Goal: Information Seeking & Learning: Learn about a topic

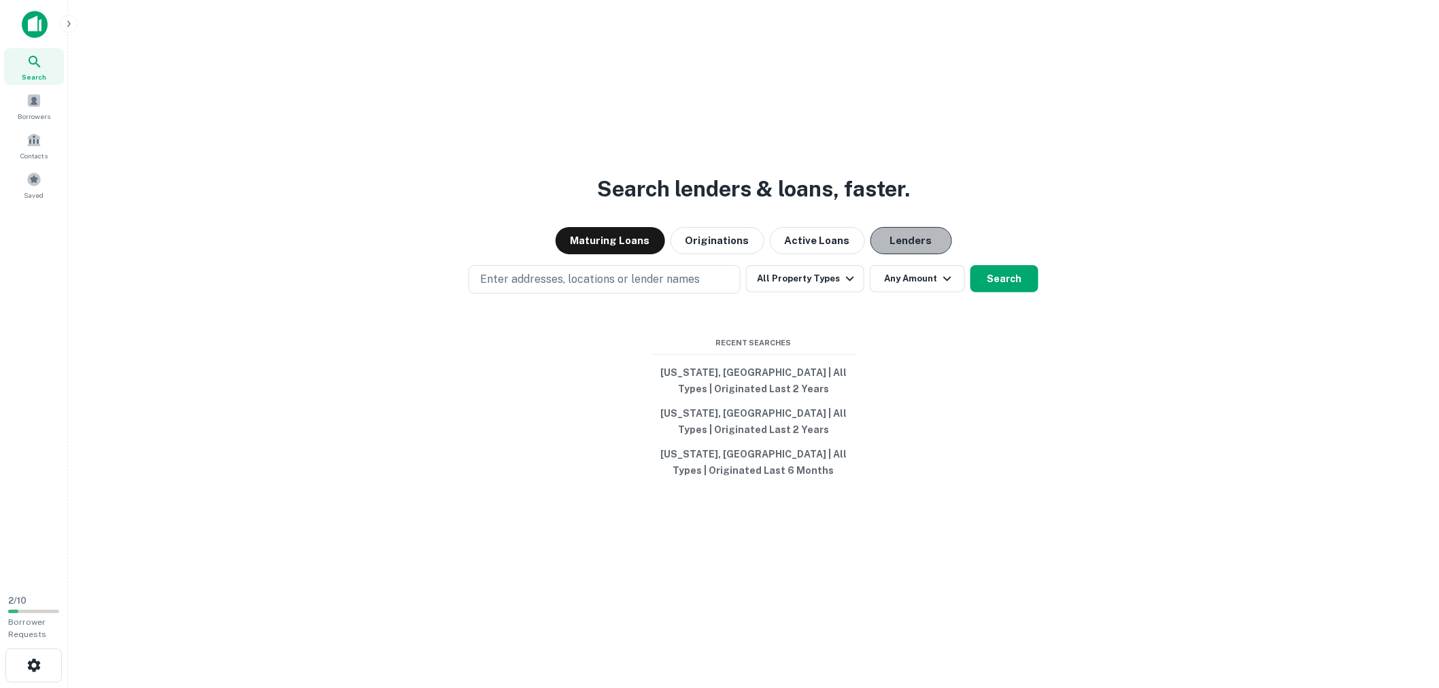
click at [886, 241] on button "Lenders" at bounding box center [911, 240] width 82 height 27
click at [844, 284] on icon "button" at bounding box center [850, 279] width 16 height 16
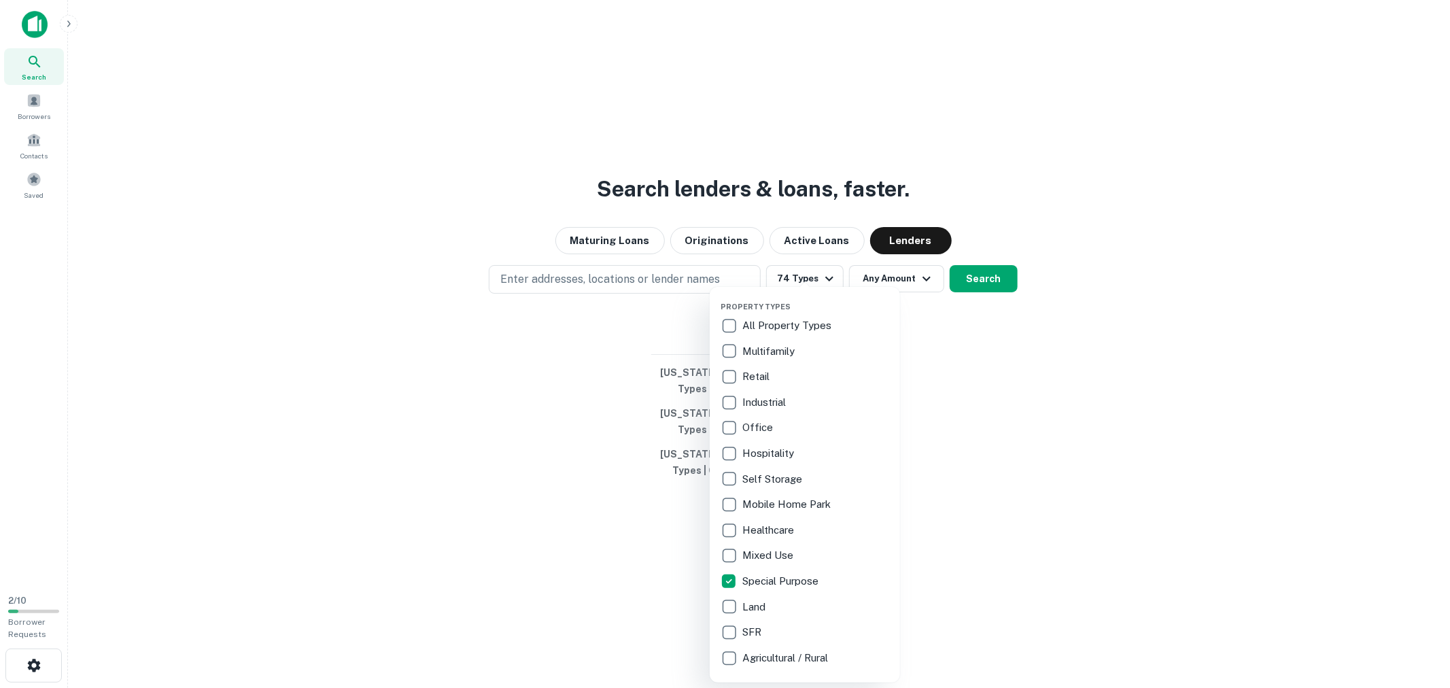
click at [1171, 422] on div at bounding box center [725, 344] width 1450 height 688
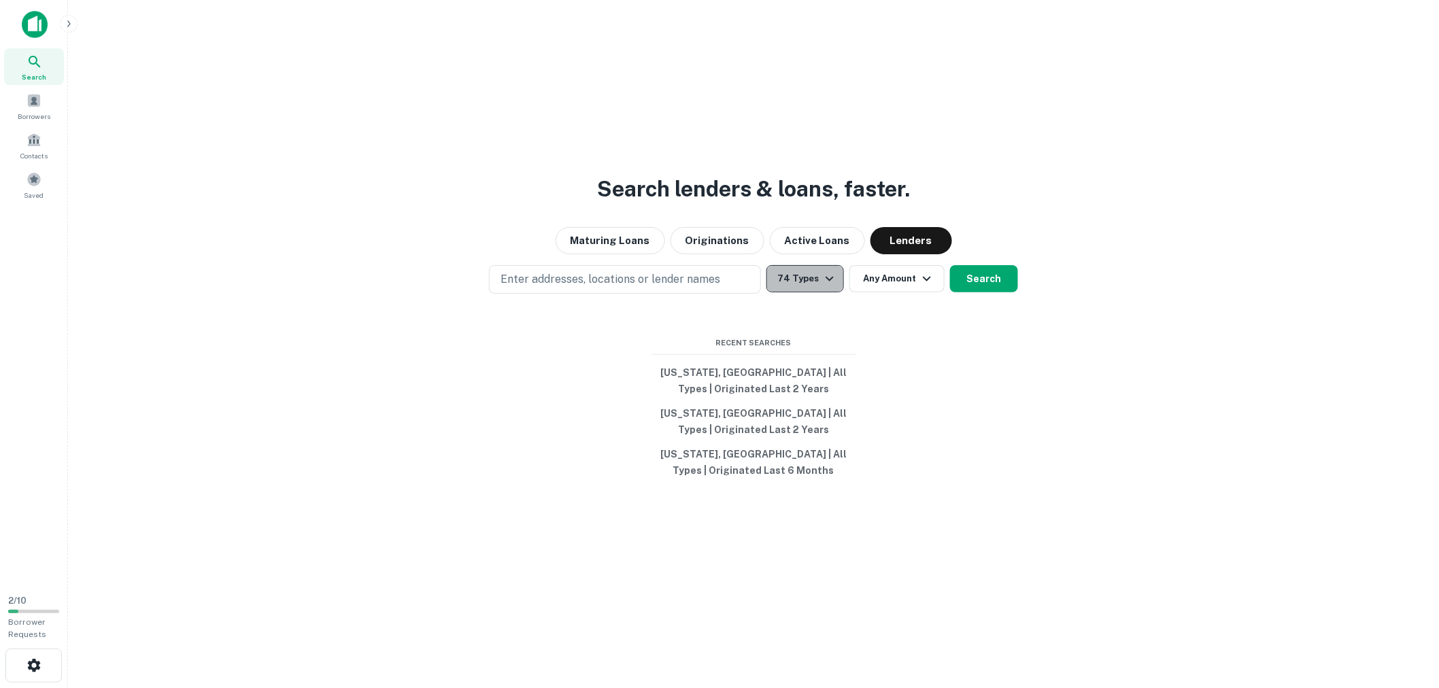
click at [829, 279] on icon "button" at bounding box center [829, 279] width 8 height 5
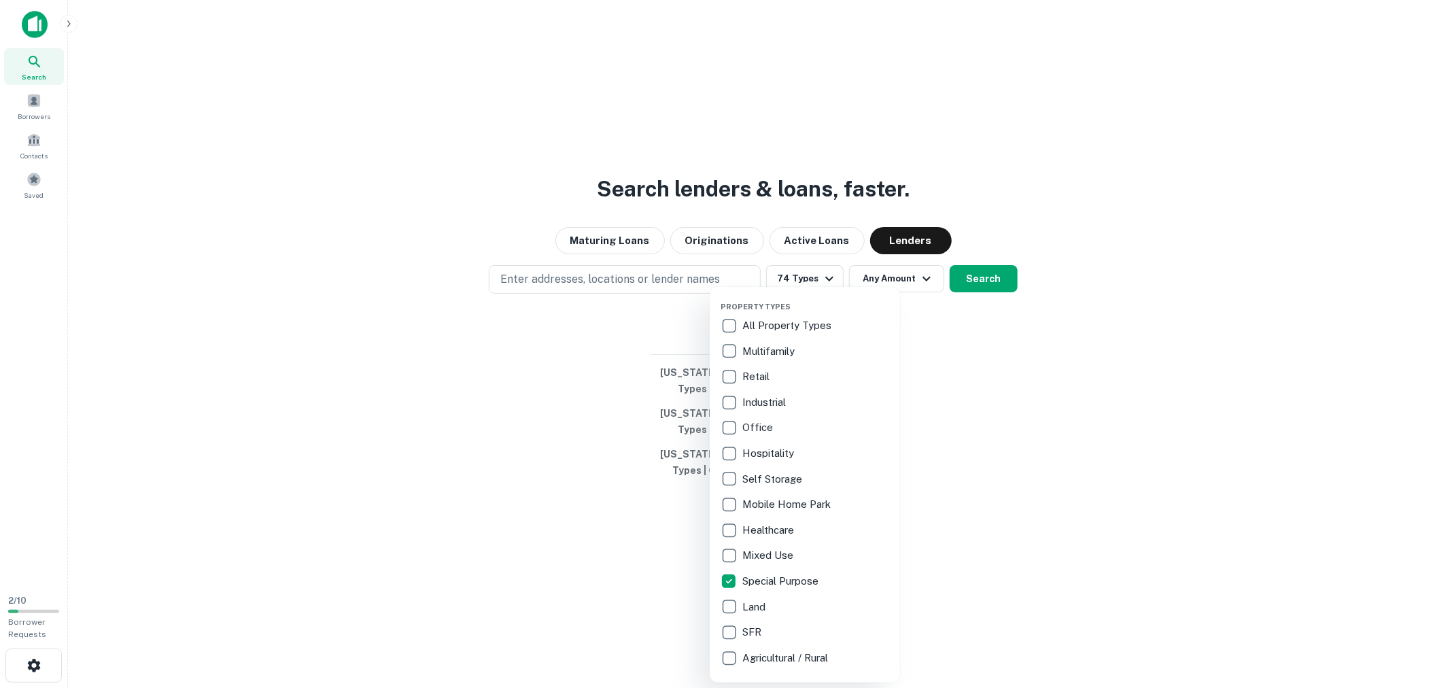
click at [1074, 394] on div at bounding box center [725, 344] width 1450 height 688
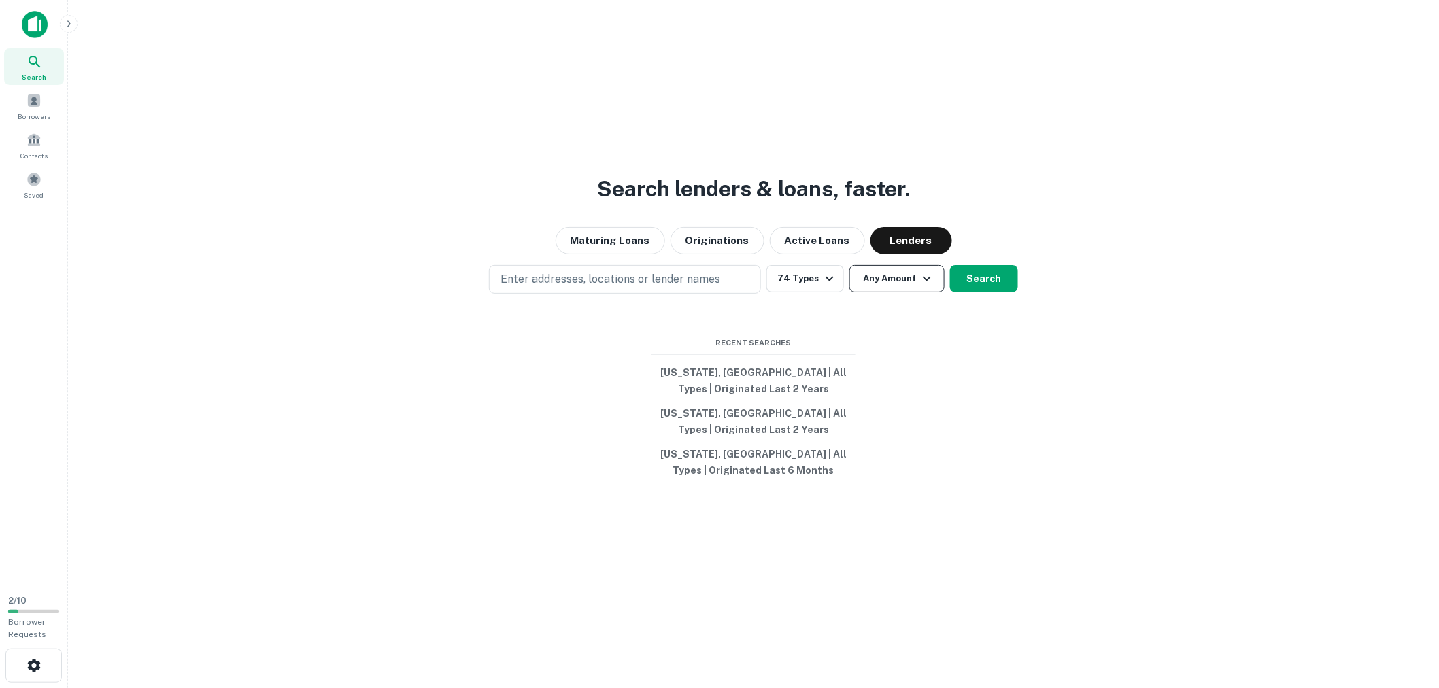
click at [915, 281] on button "Any Amount" at bounding box center [896, 278] width 95 height 27
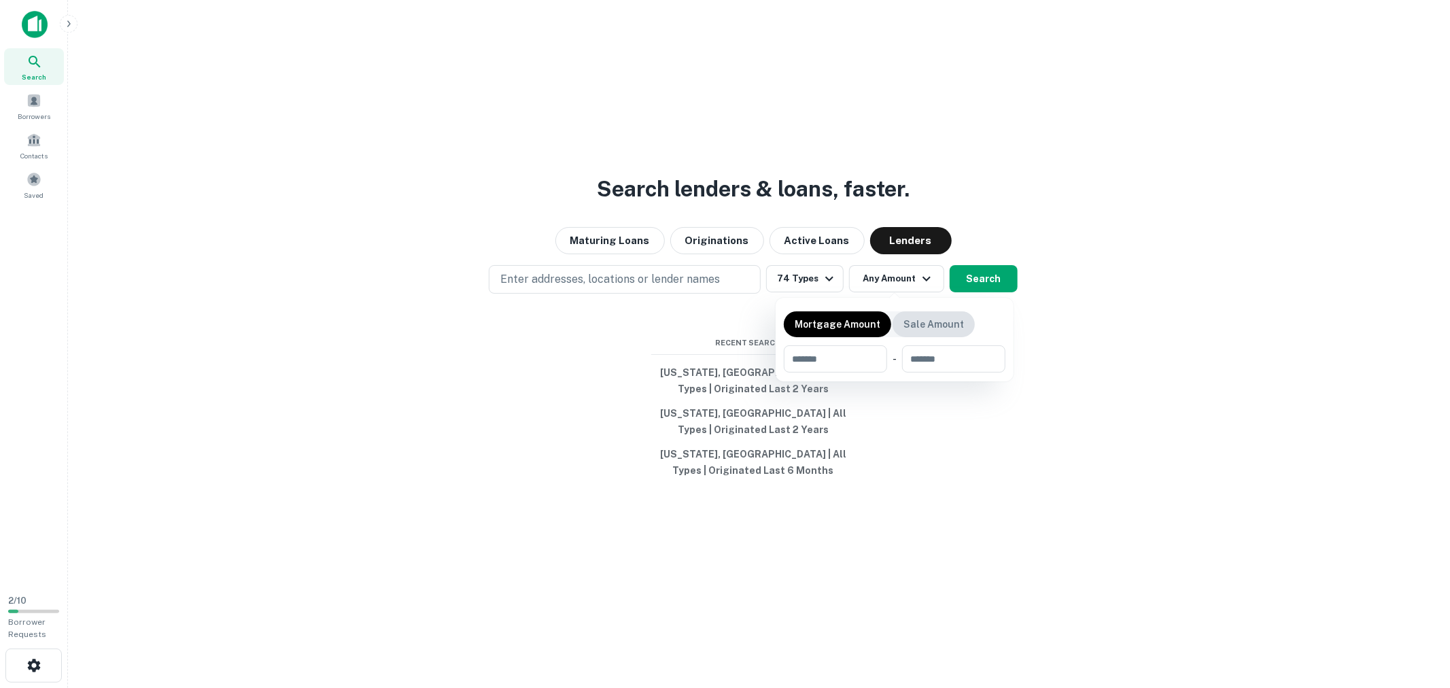
click at [918, 330] on p "Sale Amount" at bounding box center [933, 324] width 61 height 15
click at [859, 360] on input "number" at bounding box center [831, 358] width 94 height 27
type input "*"
type input "********"
type input "*"
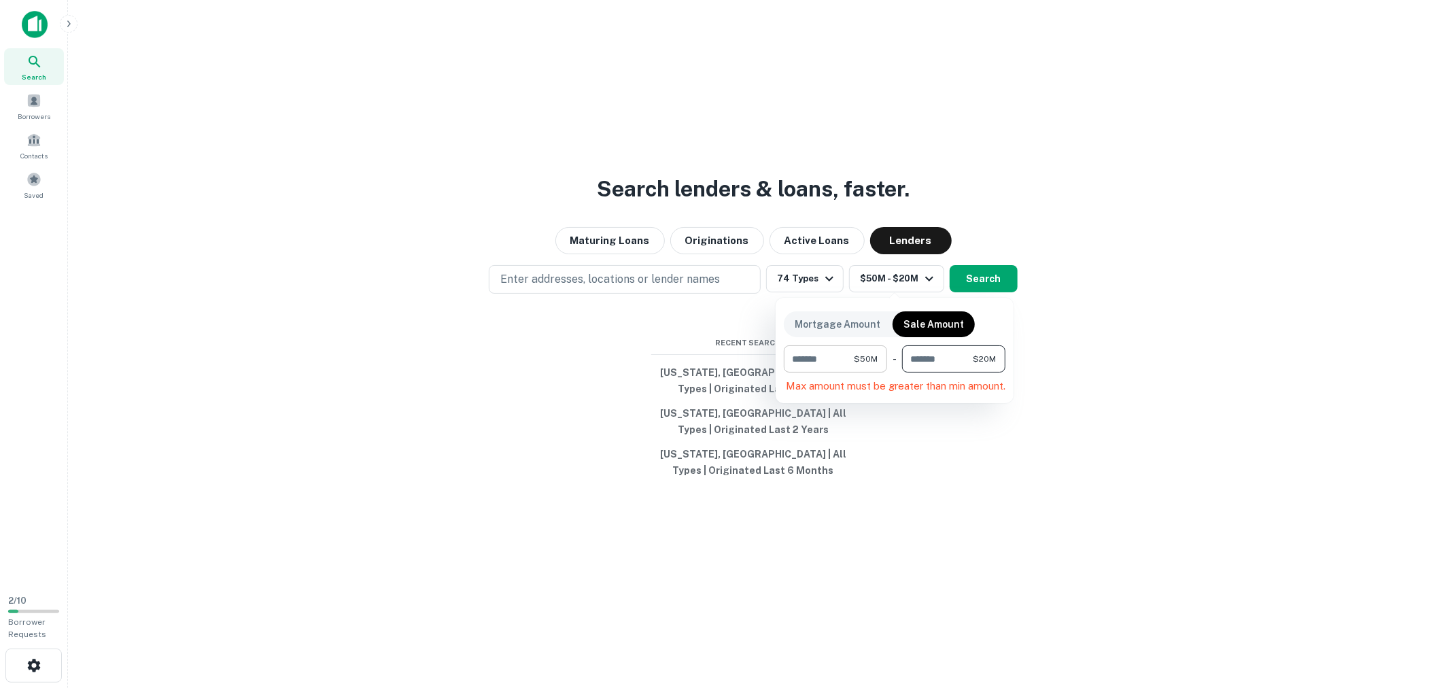
scroll to position [0, 1]
type input "*********"
click at [1054, 469] on div at bounding box center [725, 344] width 1450 height 688
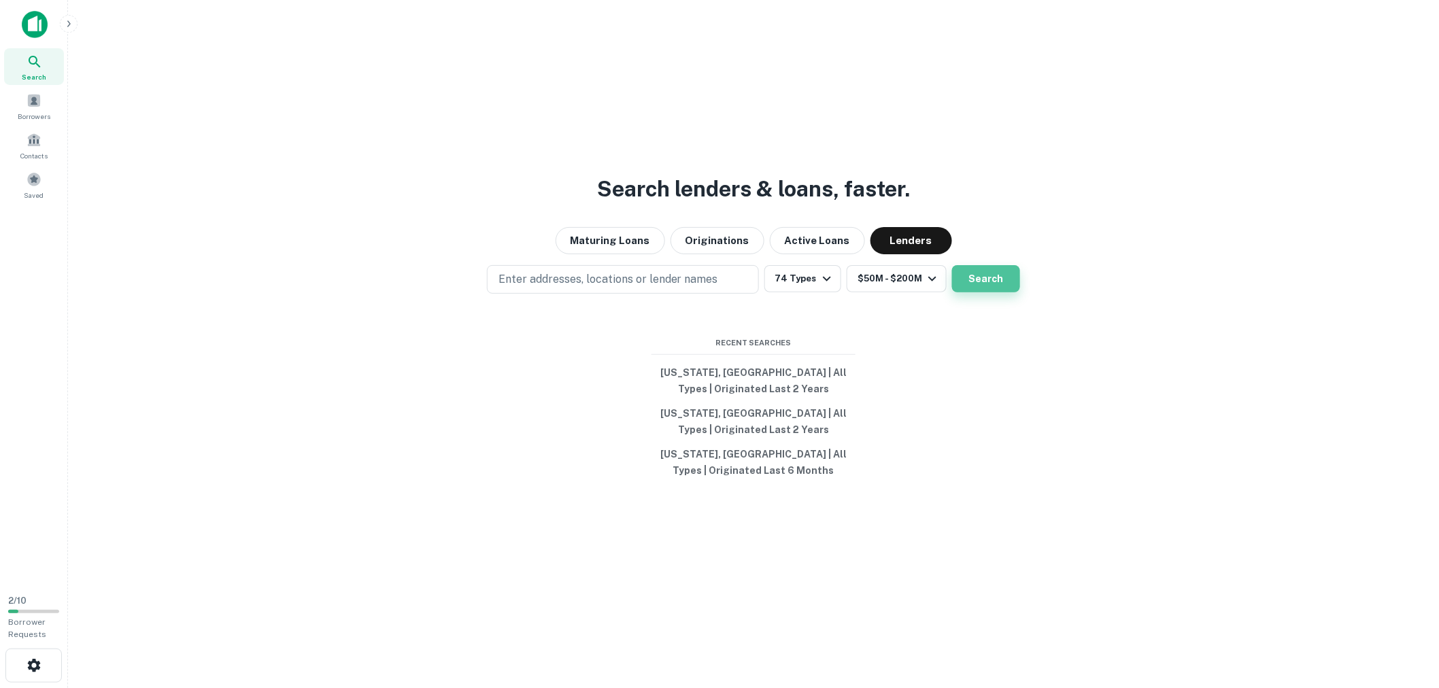
click at [1001, 283] on button "Search" at bounding box center [986, 278] width 68 height 27
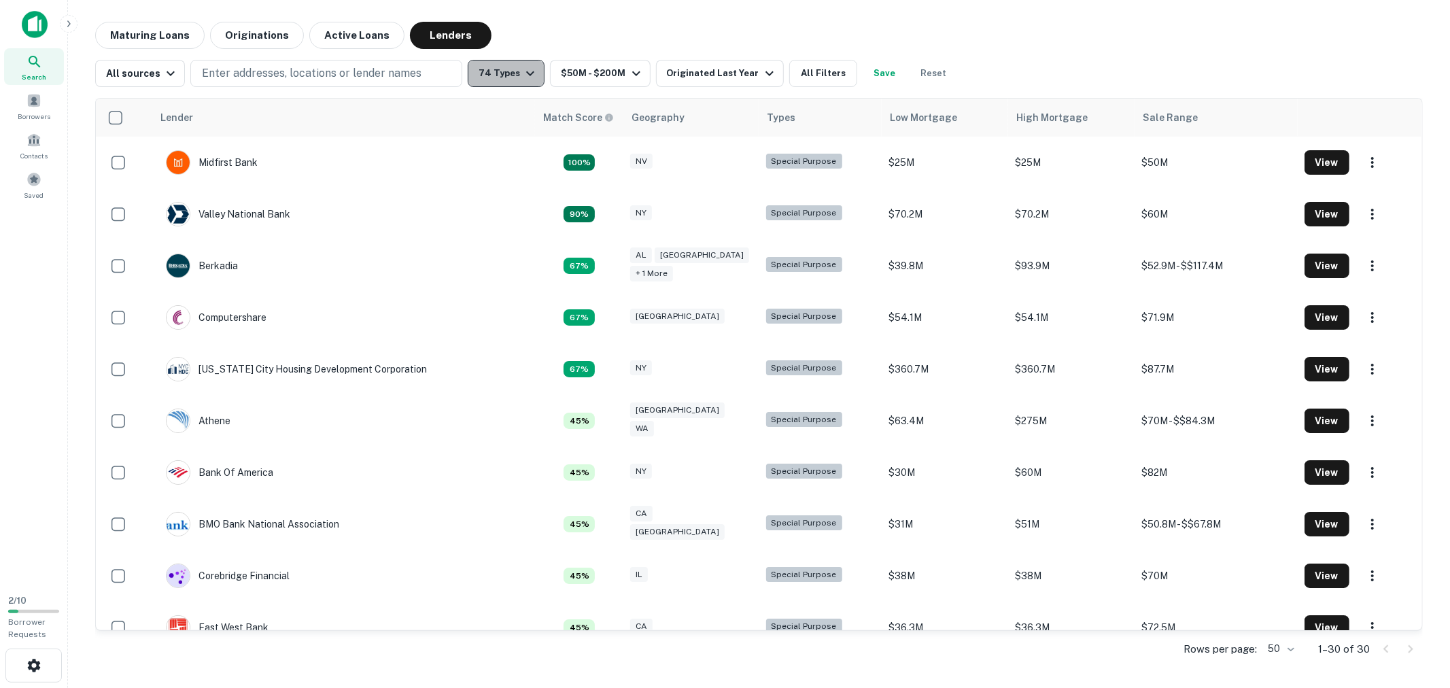
click at [522, 72] on icon "button" at bounding box center [530, 73] width 16 height 16
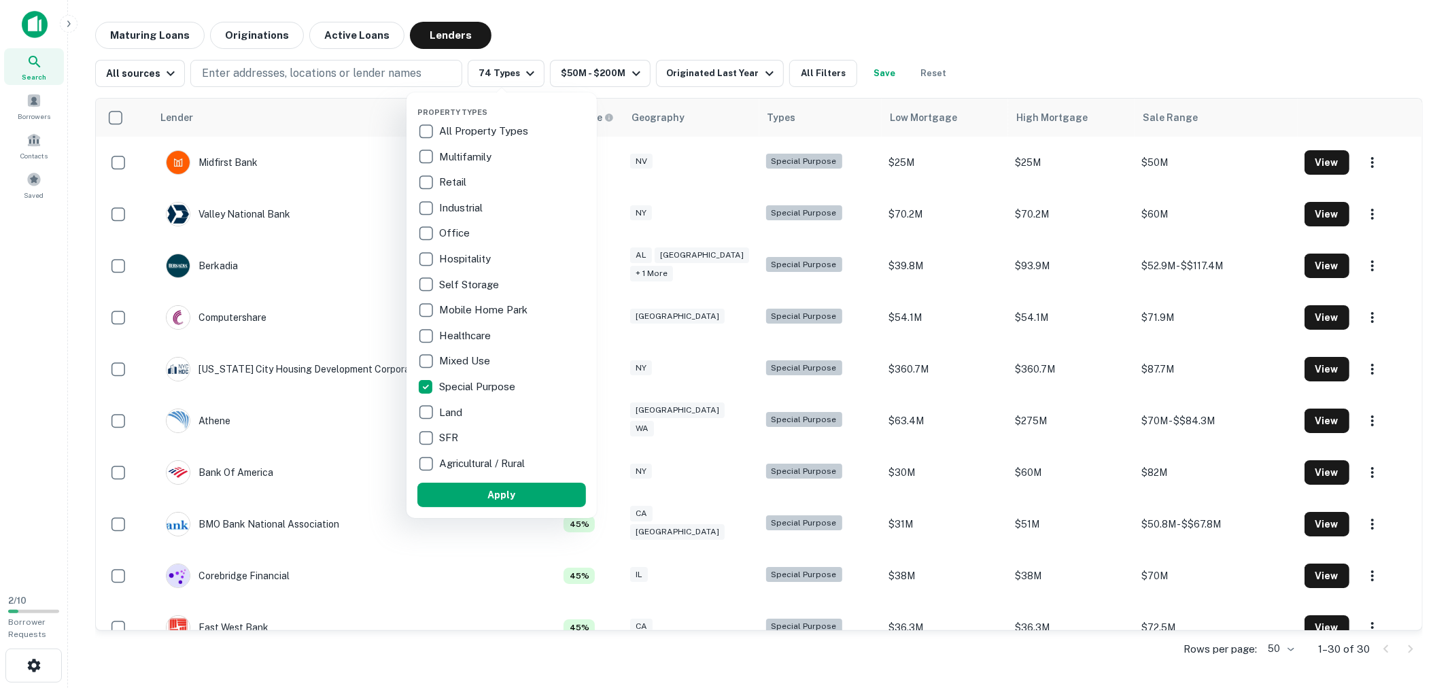
click at [662, 21] on div at bounding box center [725, 344] width 1450 height 688
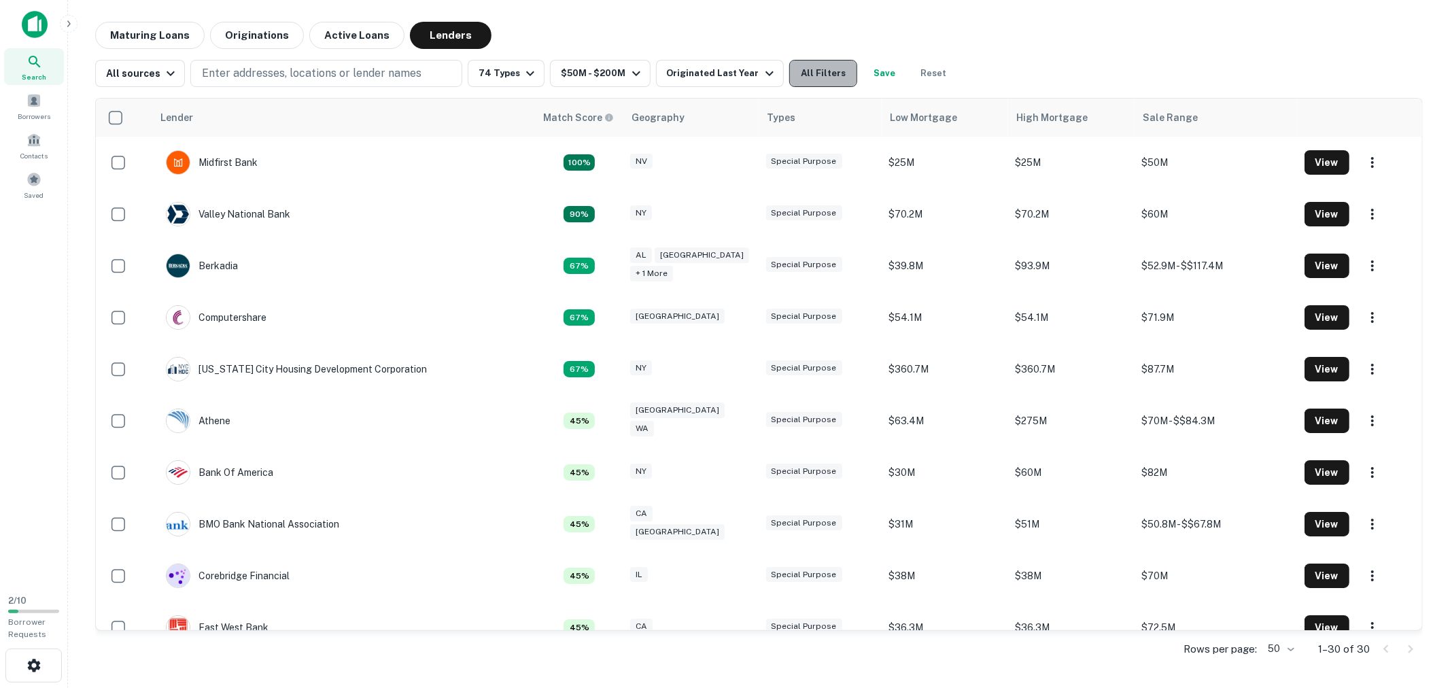
click at [805, 69] on button "All Filters" at bounding box center [823, 73] width 68 height 27
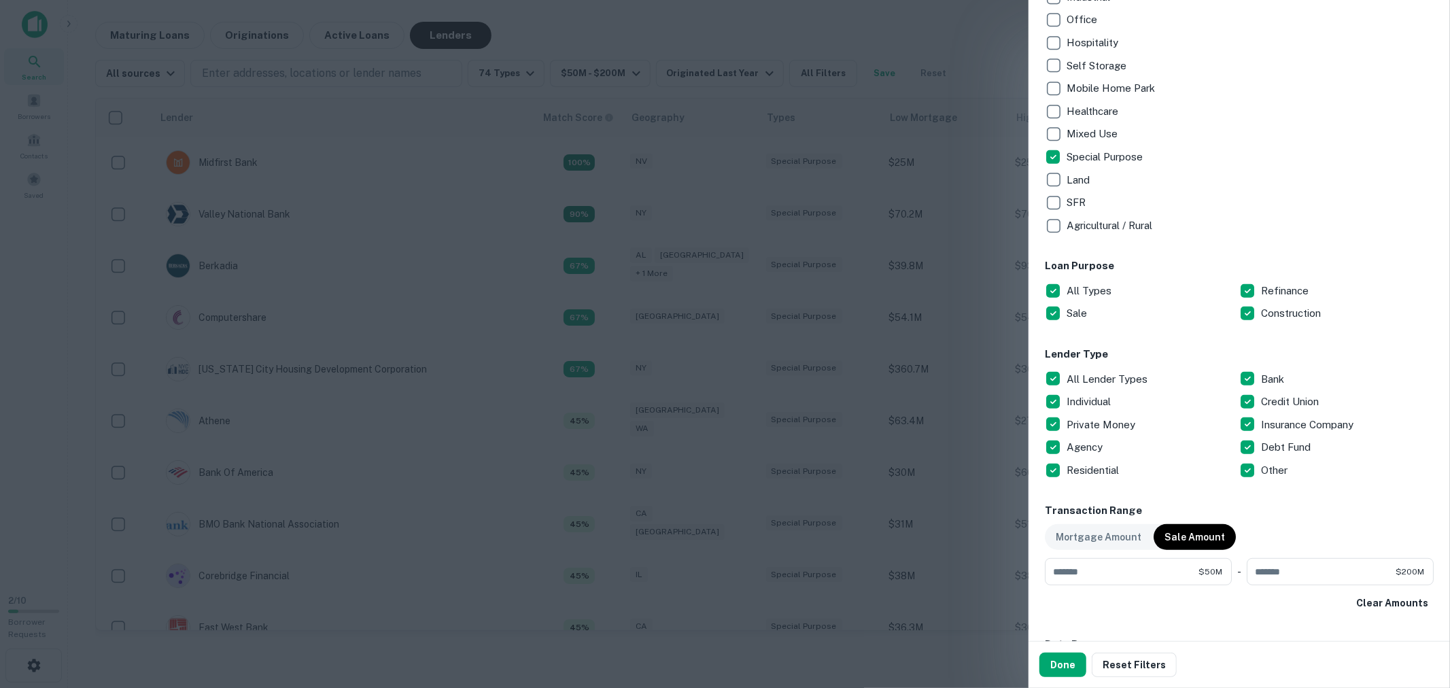
scroll to position [453, 0]
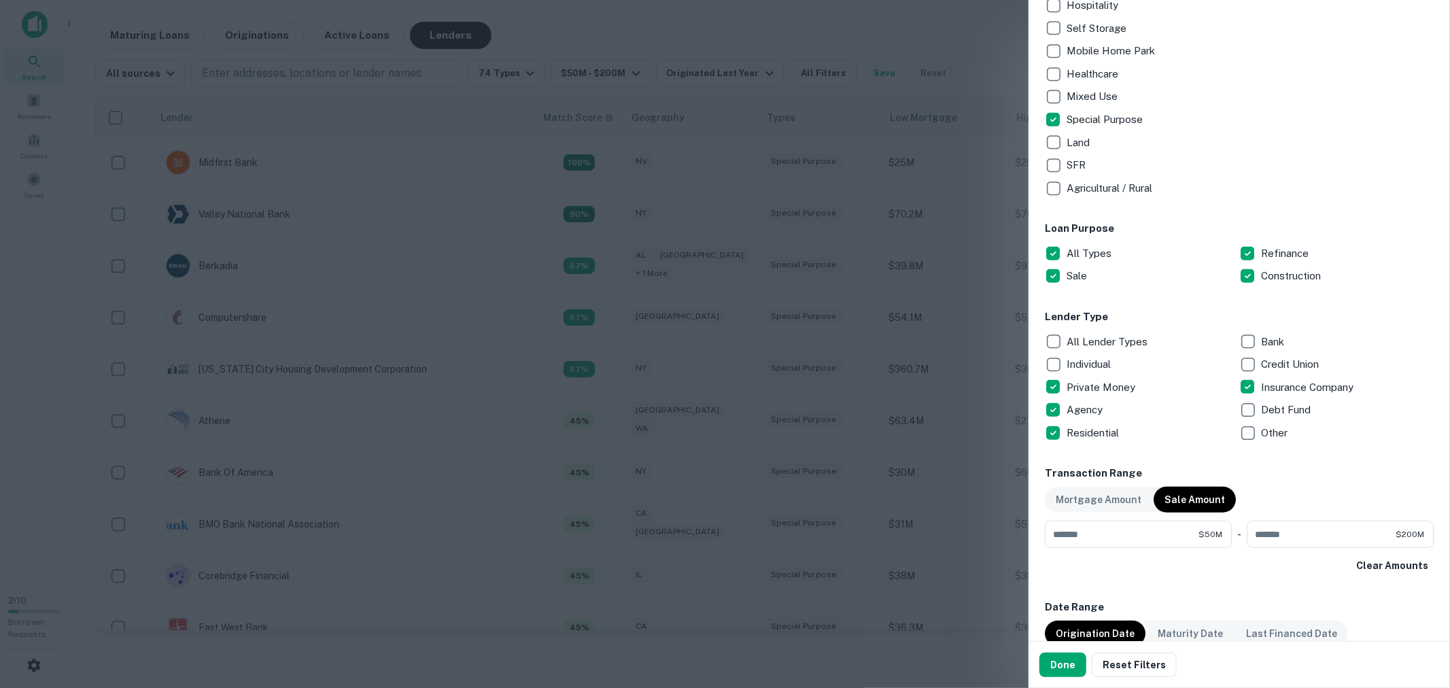
click at [1071, 385] on p "Private Money" at bounding box center [1102, 387] width 71 height 16
click at [1069, 413] on p "Agency" at bounding box center [1086, 410] width 39 height 16
click at [1071, 425] on p "Residential" at bounding box center [1094, 433] width 55 height 16
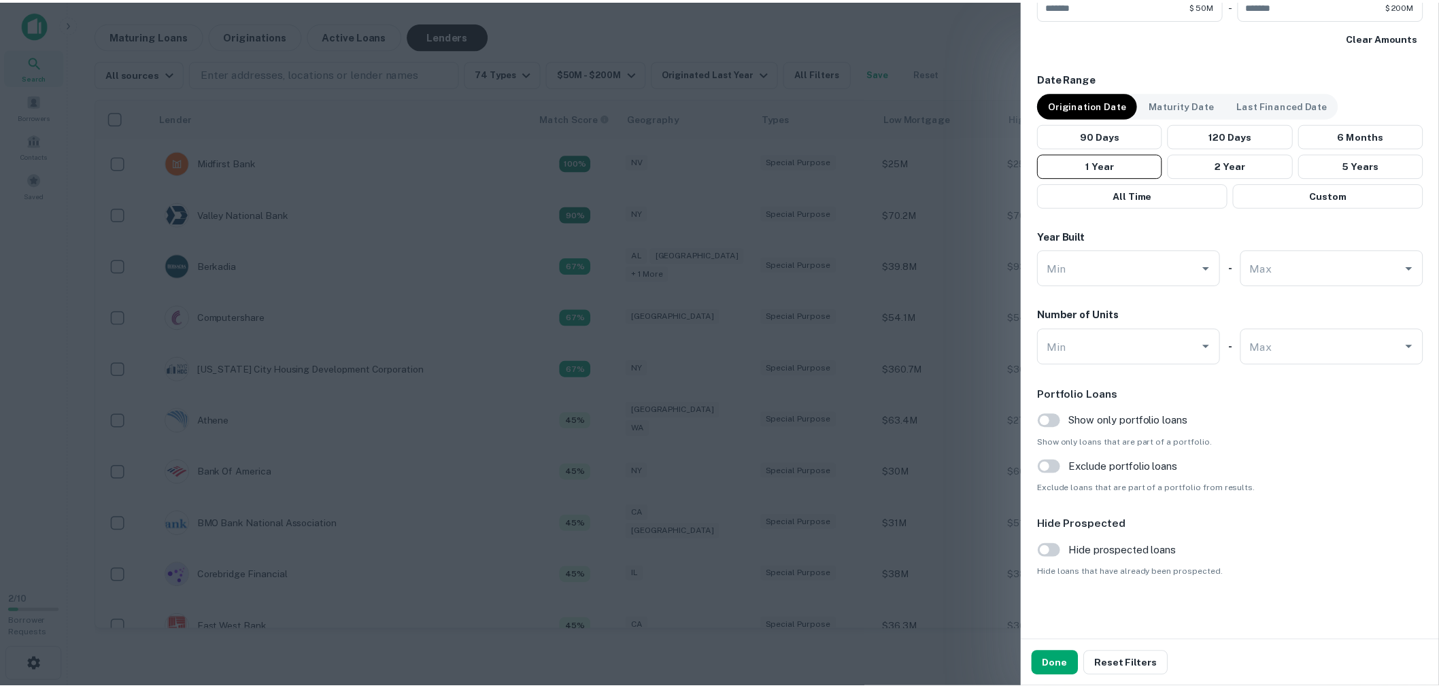
scroll to position [984, 0]
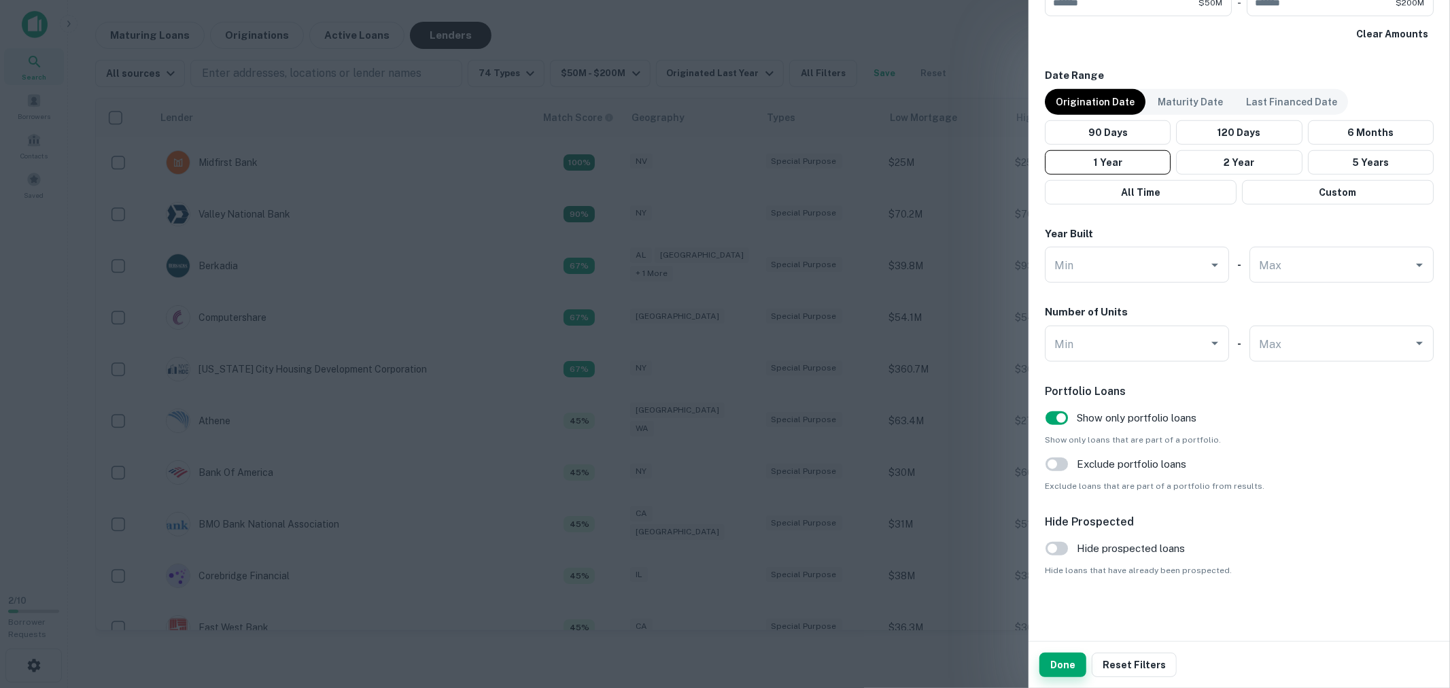
click at [1065, 662] on button "Done" at bounding box center [1062, 665] width 47 height 24
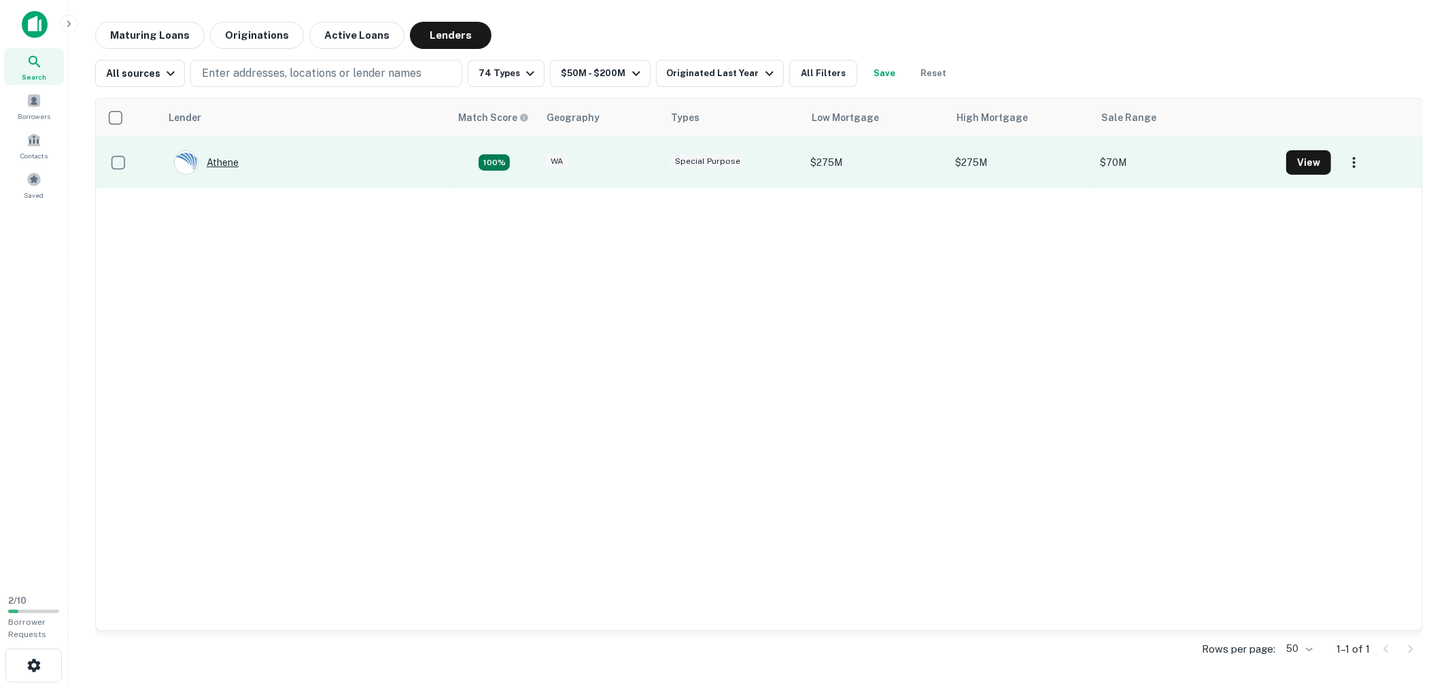
click at [226, 167] on div "Athene" at bounding box center [206, 162] width 65 height 24
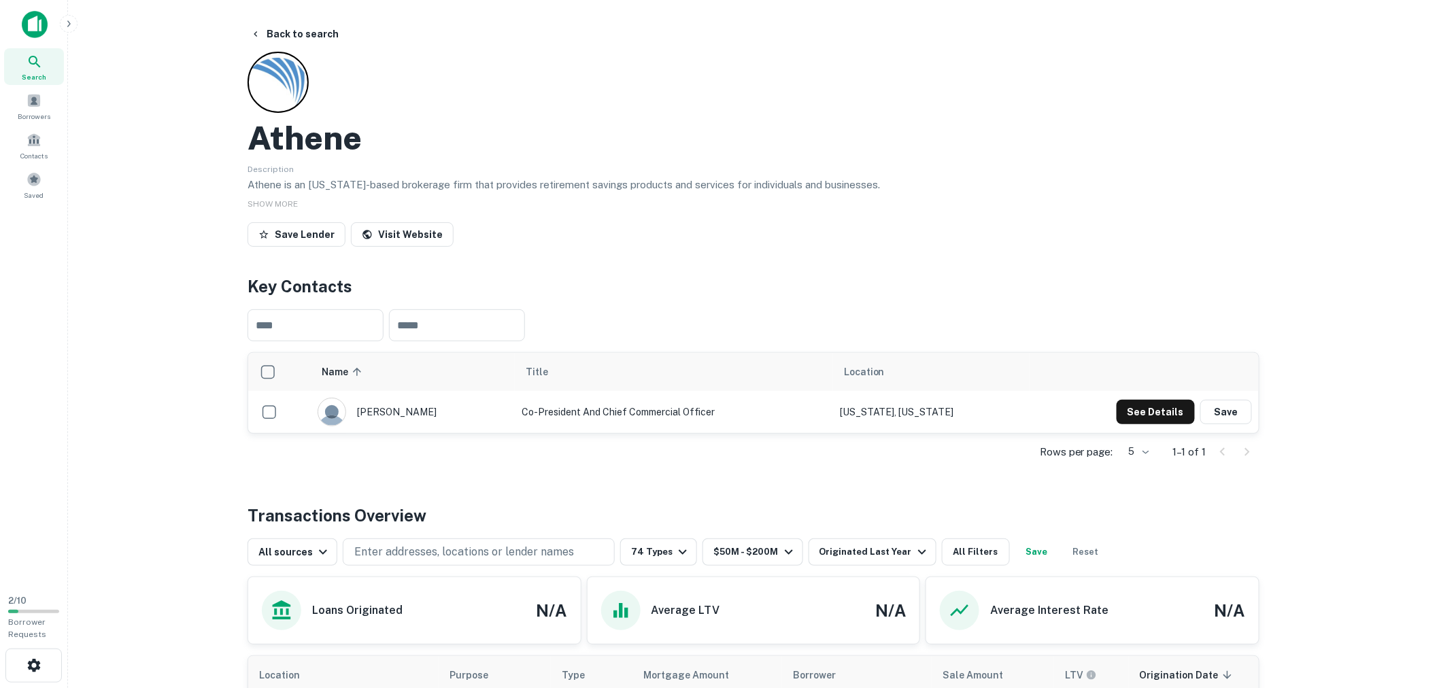
scroll to position [226, 0]
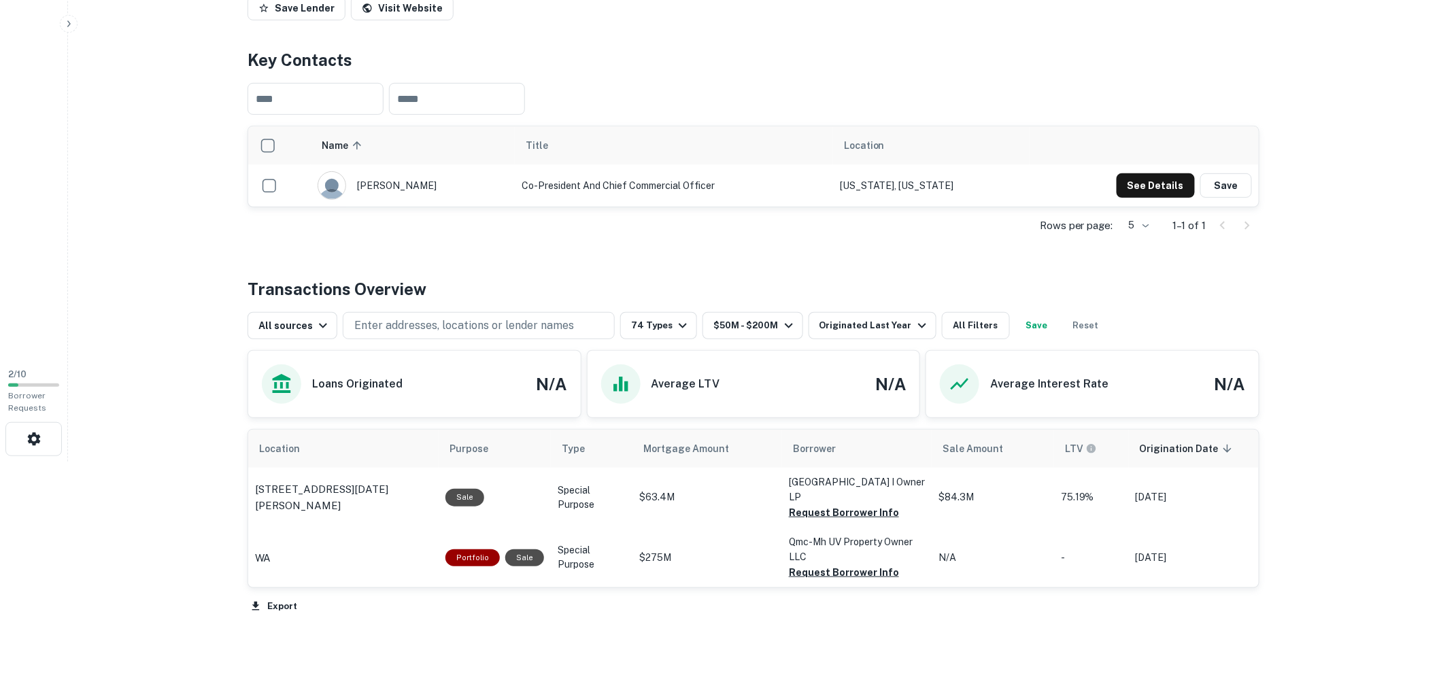
drag, startPoint x: 364, startPoint y: 499, endPoint x: 721, endPoint y: 638, distance: 382.9
click at [721, 638] on div "Back to search Athene Description Athene is an Iowa-based brokerage firm that p…" at bounding box center [753, 271] width 1044 height 952
click at [337, 497] on p "13741 Noel Rd Dallas, TX 75240" at bounding box center [343, 497] width 177 height 32
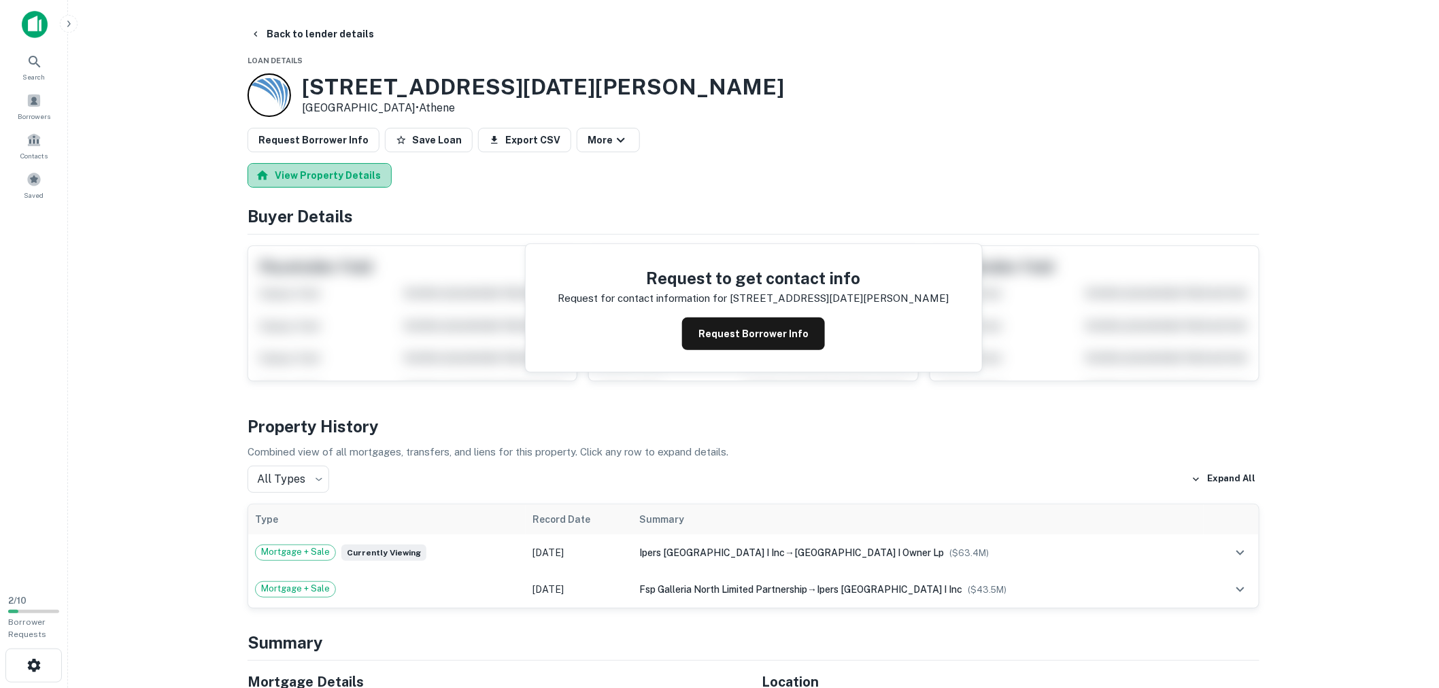
click at [330, 173] on button "View Property Details" at bounding box center [319, 175] width 144 height 24
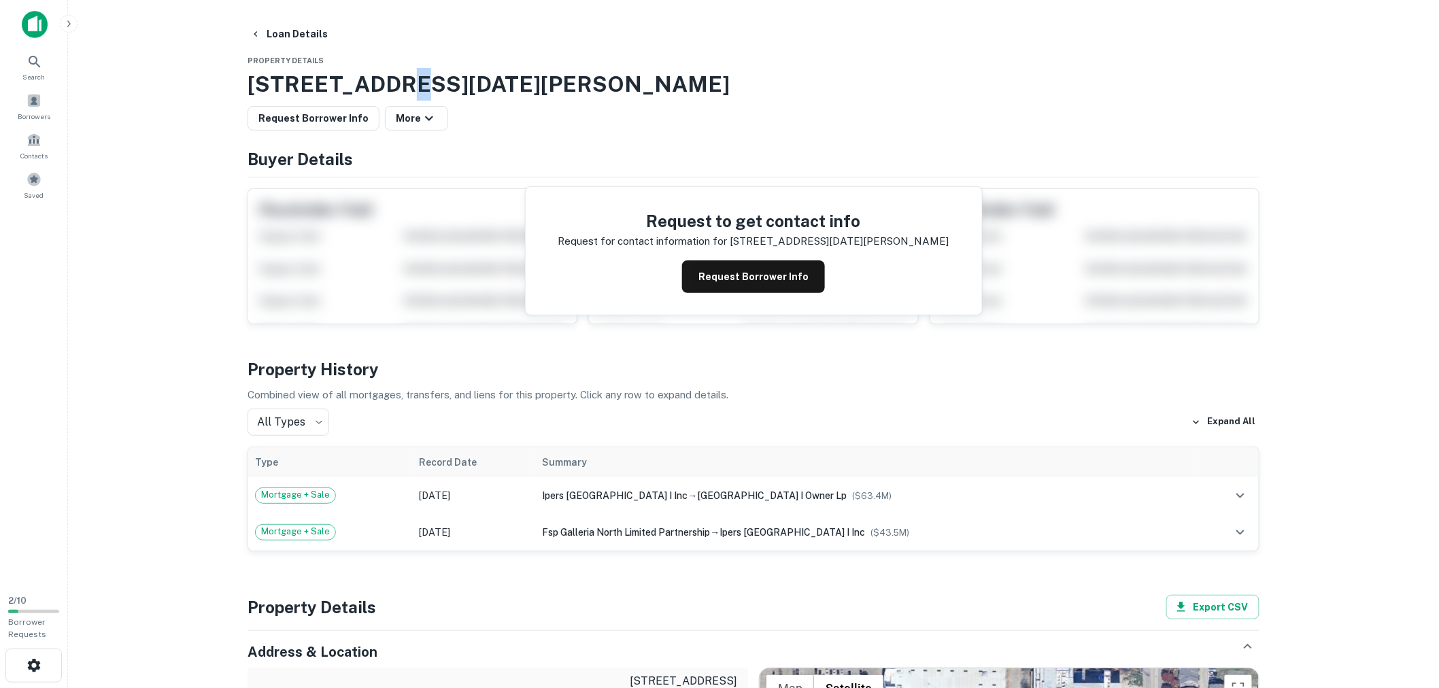
drag, startPoint x: 392, startPoint y: 86, endPoint x: 429, endPoint y: 83, distance: 36.8
click at [378, 86] on h3 "[STREET_ADDRESS][DATE][PERSON_NAME]" at bounding box center [753, 84] width 1012 height 33
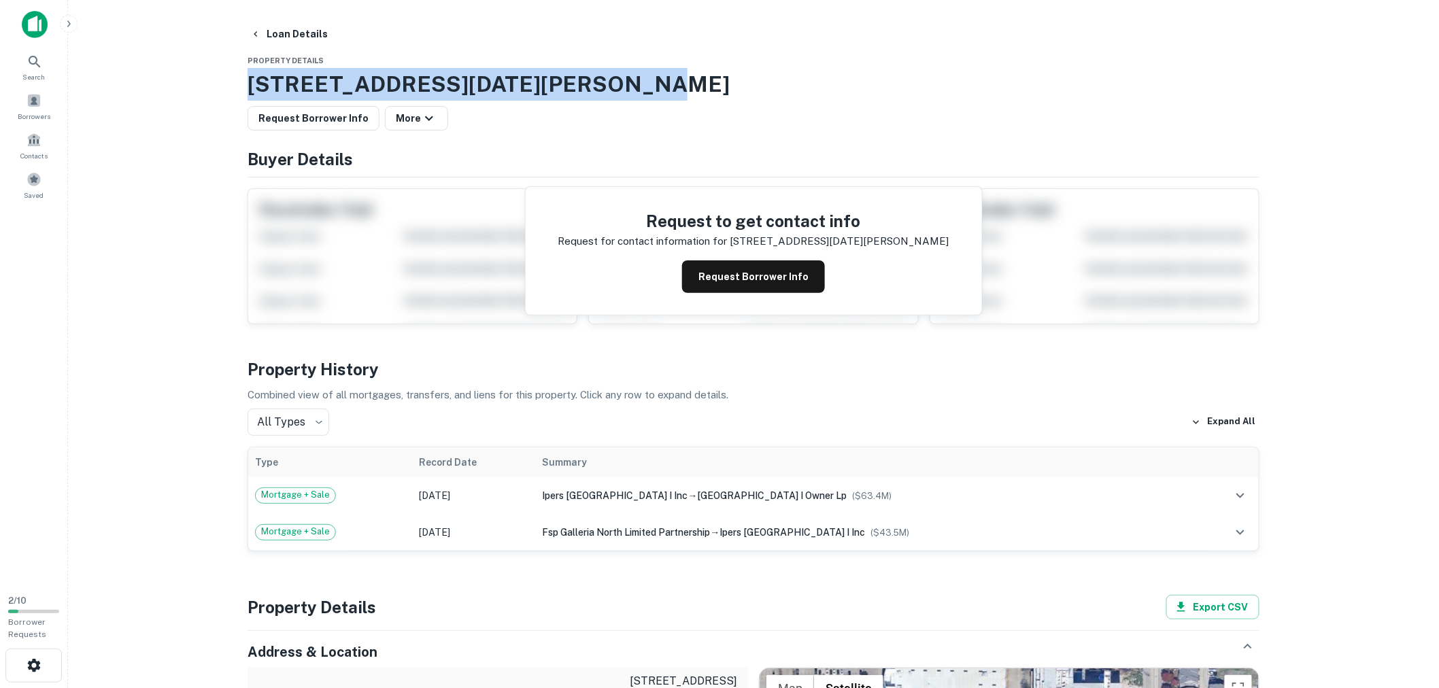
drag, startPoint x: 593, startPoint y: 84, endPoint x: 262, endPoint y: 93, distance: 331.2
copy h3 "[STREET_ADDRESS][DATE][PERSON_NAME]"
click at [264, 35] on button "Loan Details" at bounding box center [289, 34] width 88 height 24
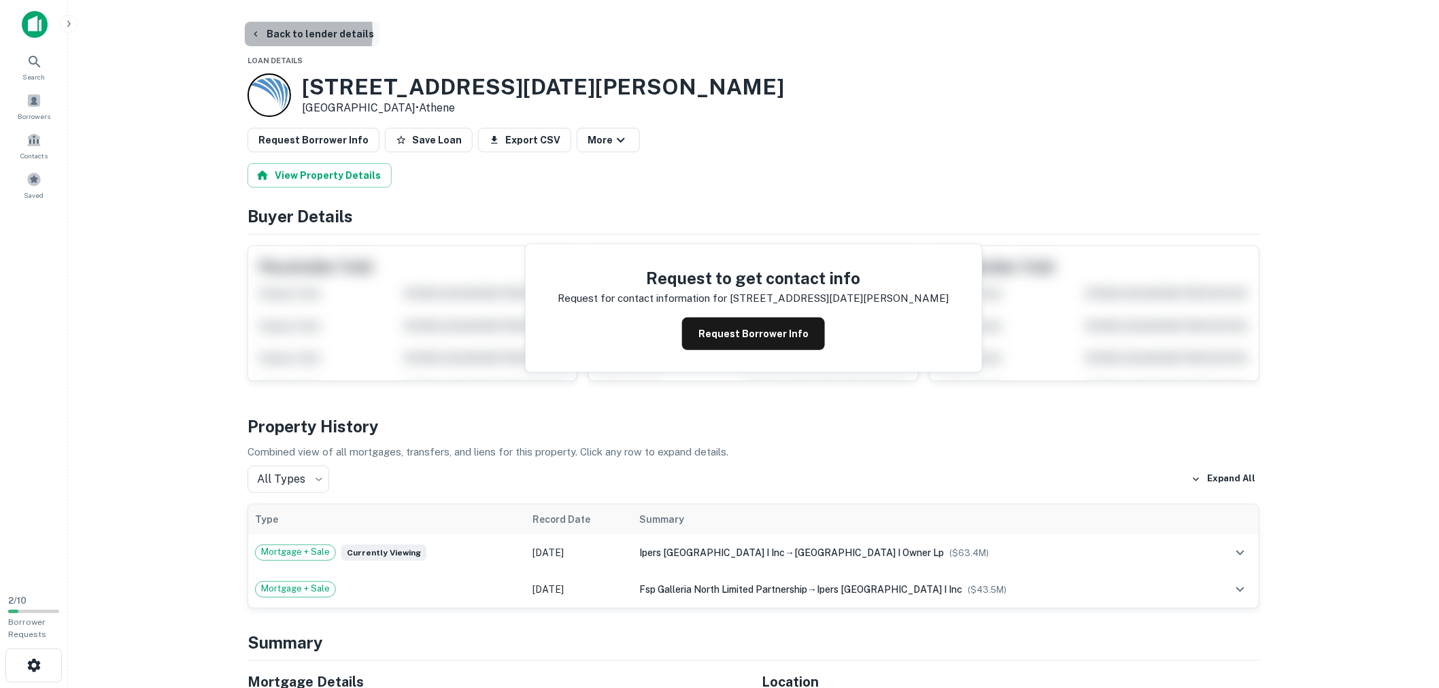
click at [262, 32] on button "Back to lender details" at bounding box center [312, 34] width 135 height 24
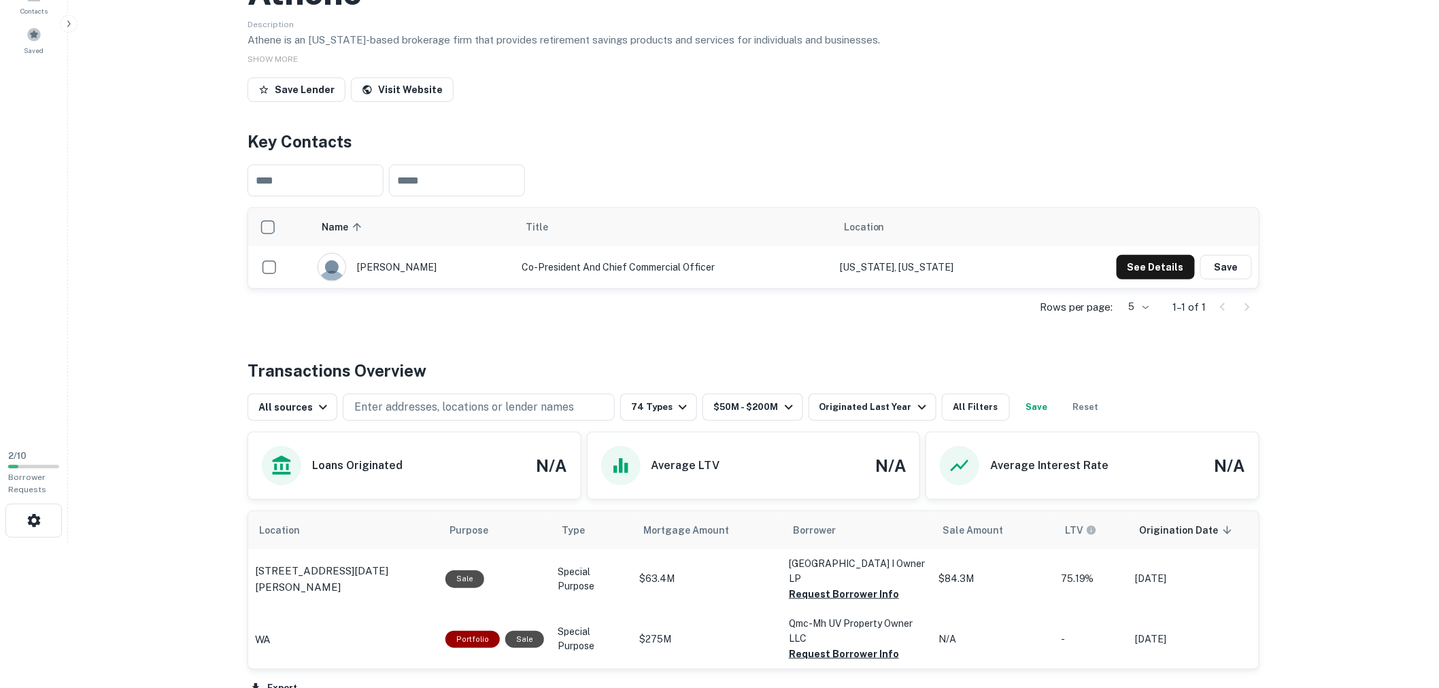
scroll to position [151, 0]
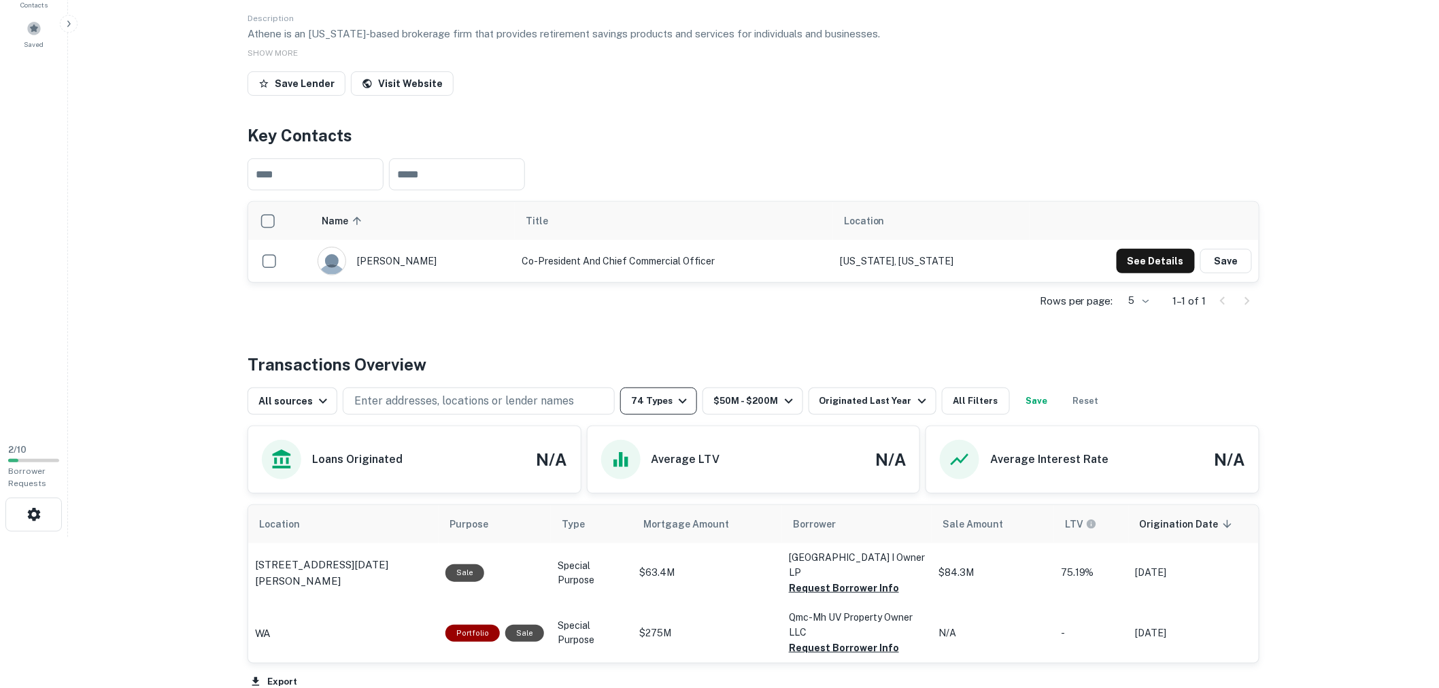
click at [666, 402] on button "74 Types" at bounding box center [658, 401] width 77 height 27
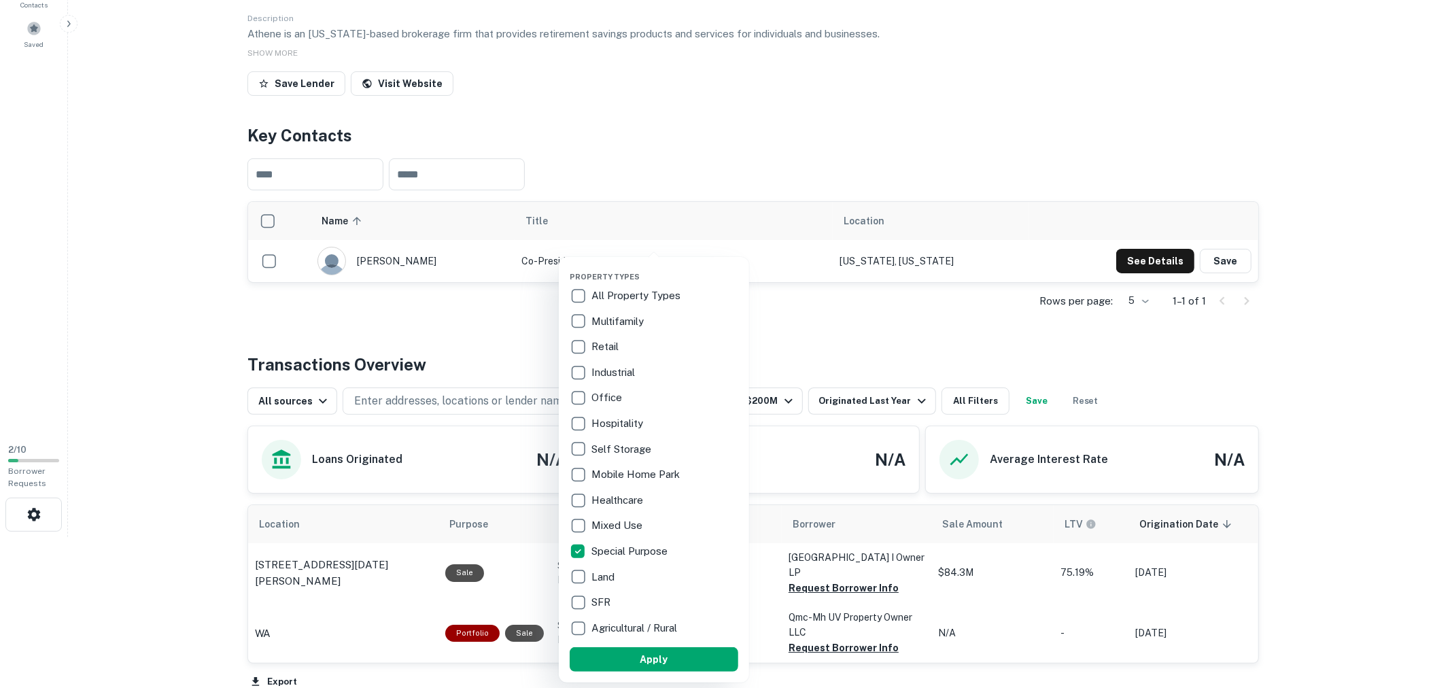
click at [870, 328] on div at bounding box center [725, 344] width 1450 height 688
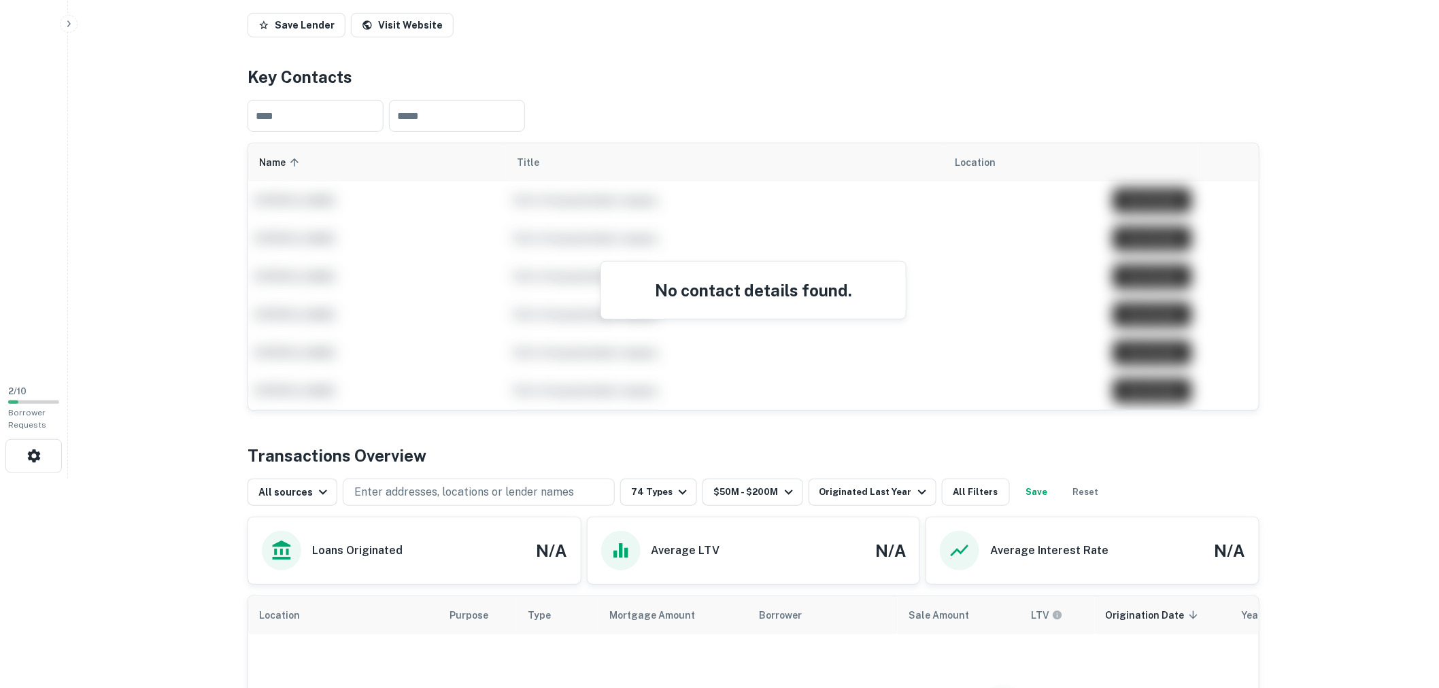
scroll to position [11, 0]
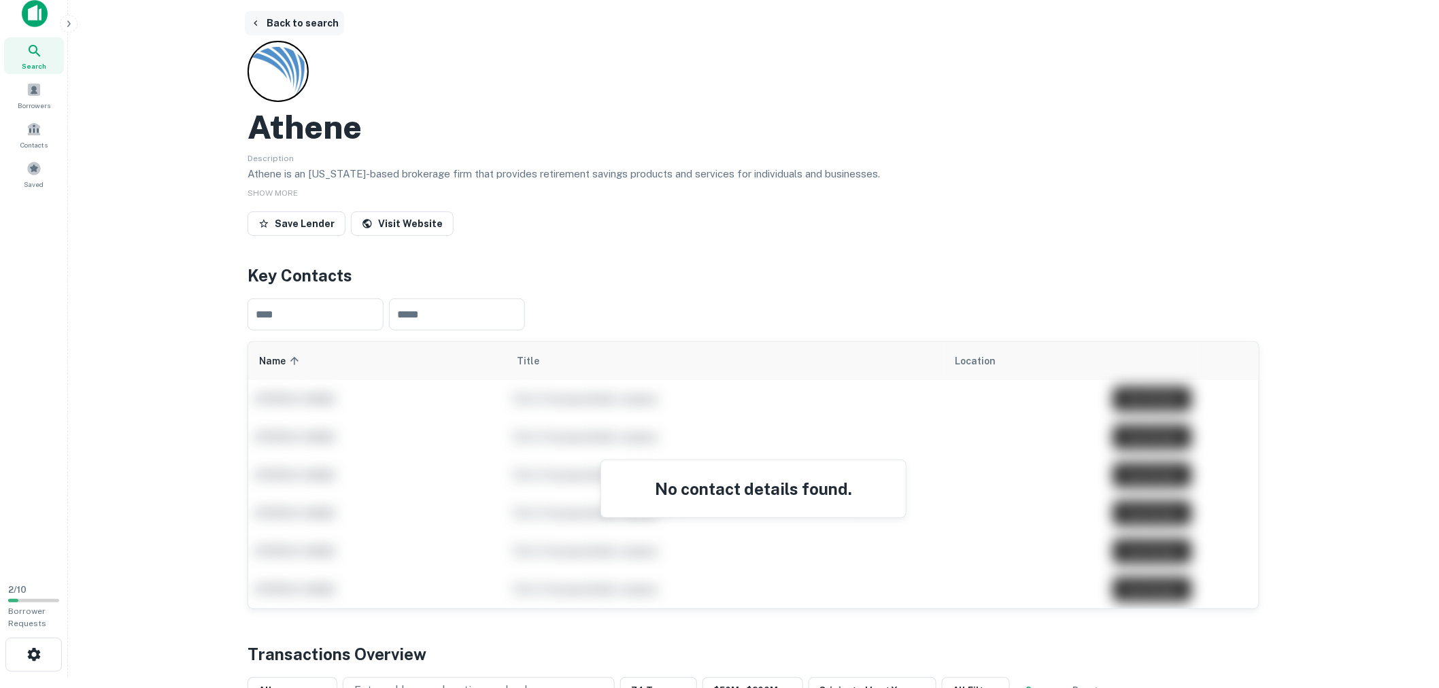
click at [260, 14] on button "Back to search" at bounding box center [294, 23] width 99 height 24
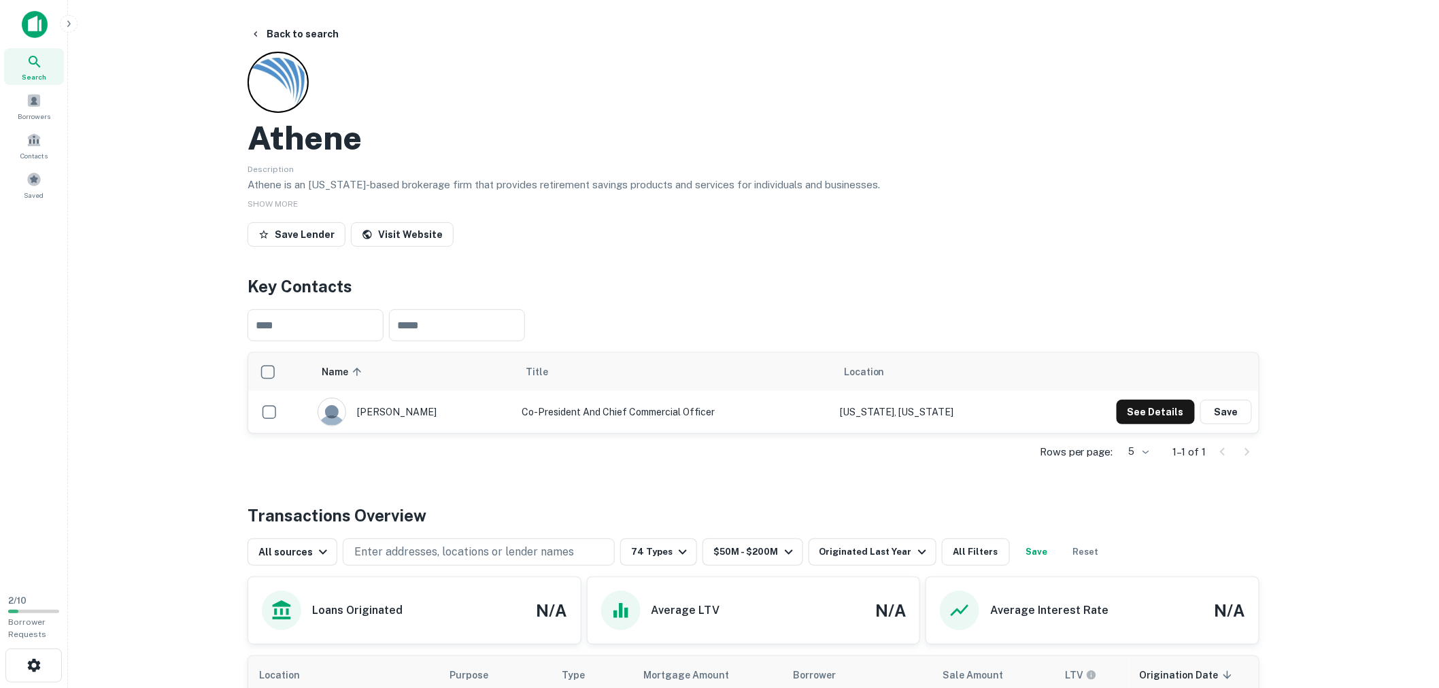
click at [1245, 451] on div at bounding box center [1234, 452] width 46 height 22
click at [1226, 450] on div at bounding box center [1234, 452] width 46 height 22
click at [273, 69] on div at bounding box center [277, 82] width 61 height 61
click at [266, 35] on button "Back to search" at bounding box center [294, 34] width 99 height 24
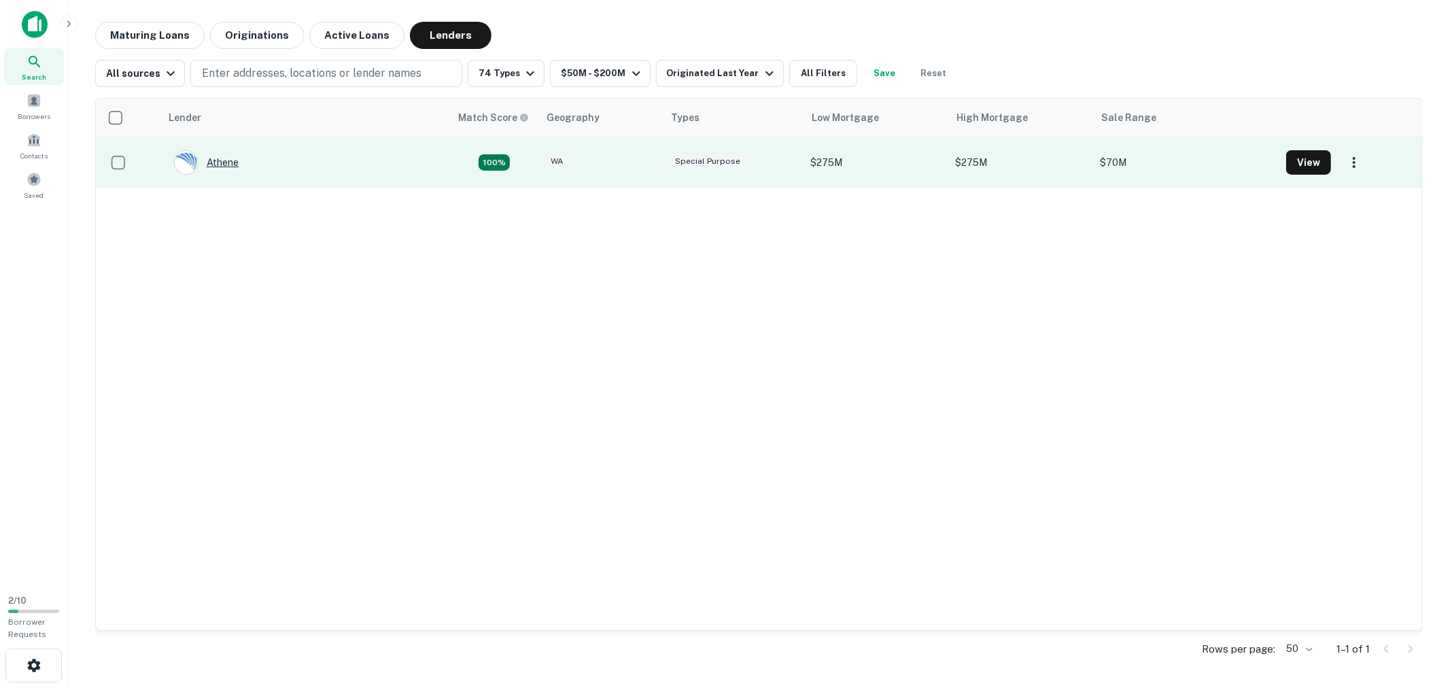
click at [222, 159] on div "Athene" at bounding box center [206, 162] width 65 height 24
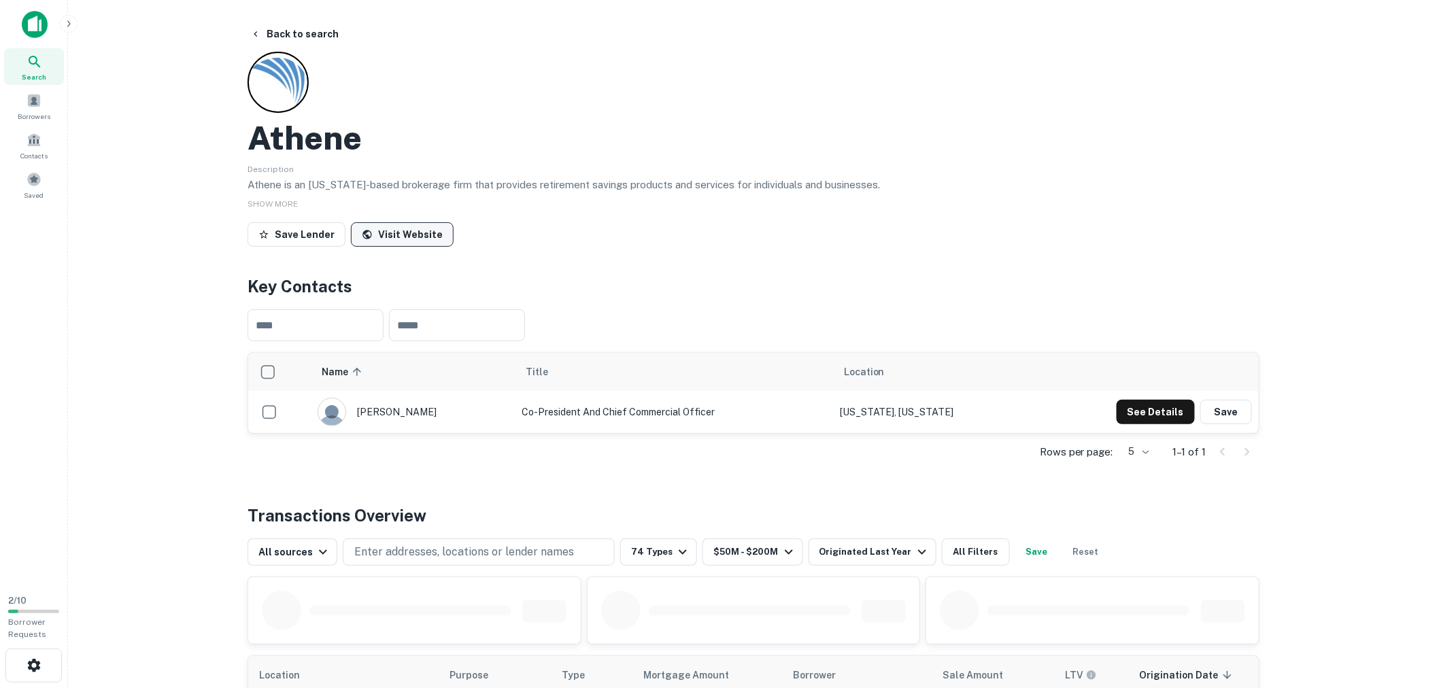
click at [390, 236] on link "Visit Website" at bounding box center [402, 234] width 103 height 24
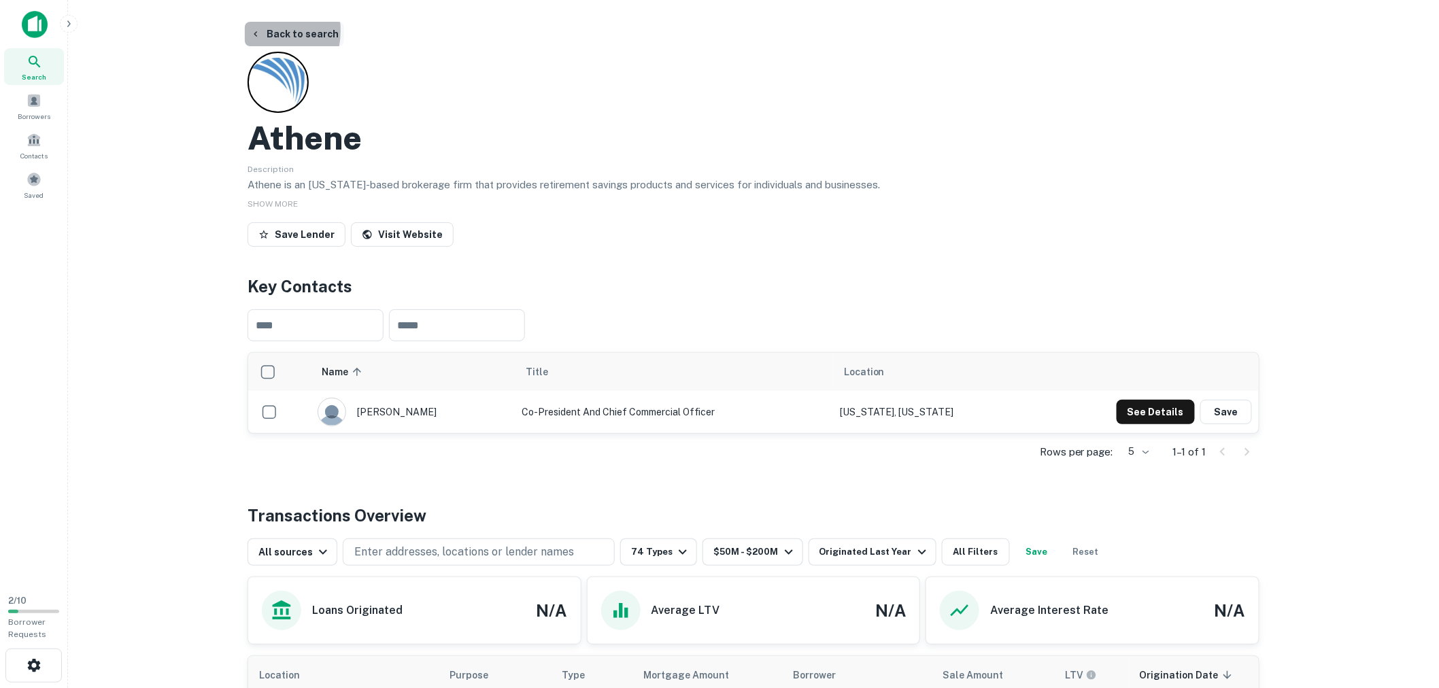
click at [252, 31] on icon "button" at bounding box center [255, 34] width 11 height 11
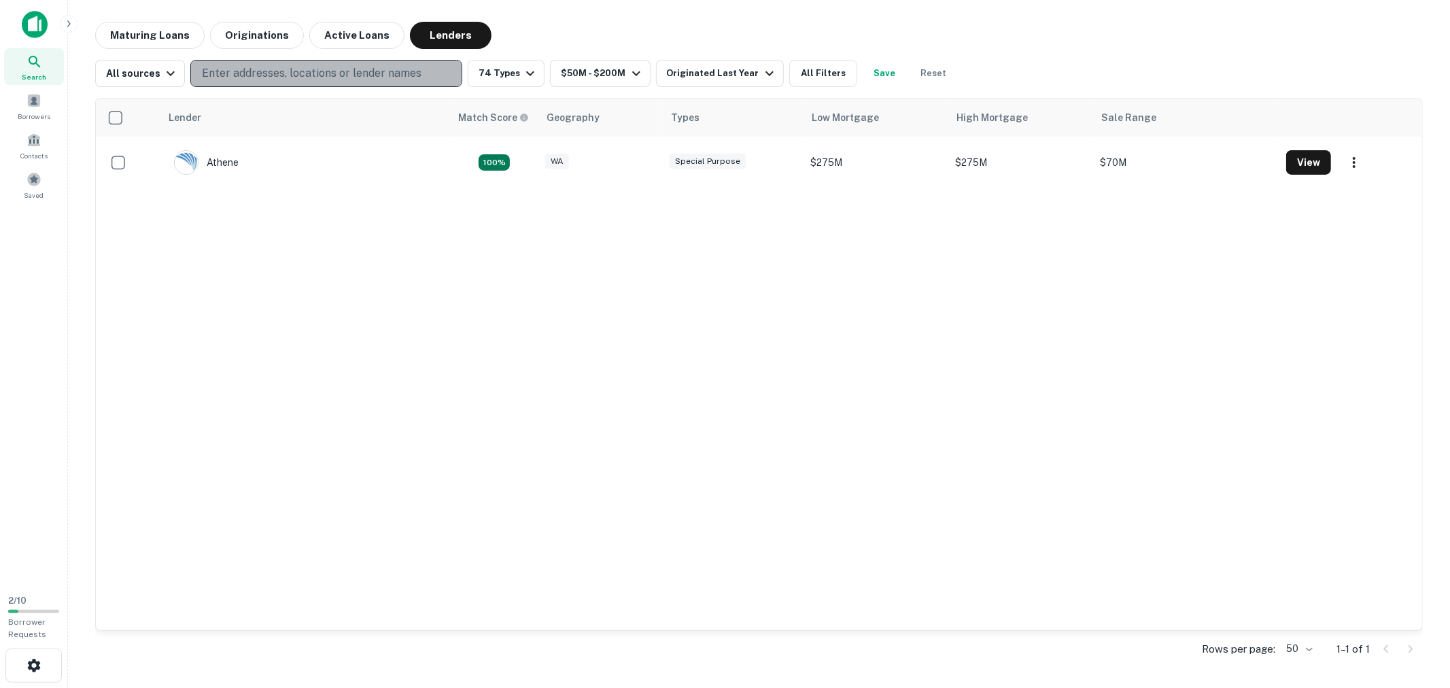
click at [375, 73] on p "Enter addresses, locations or lender names" at bounding box center [312, 73] width 220 height 16
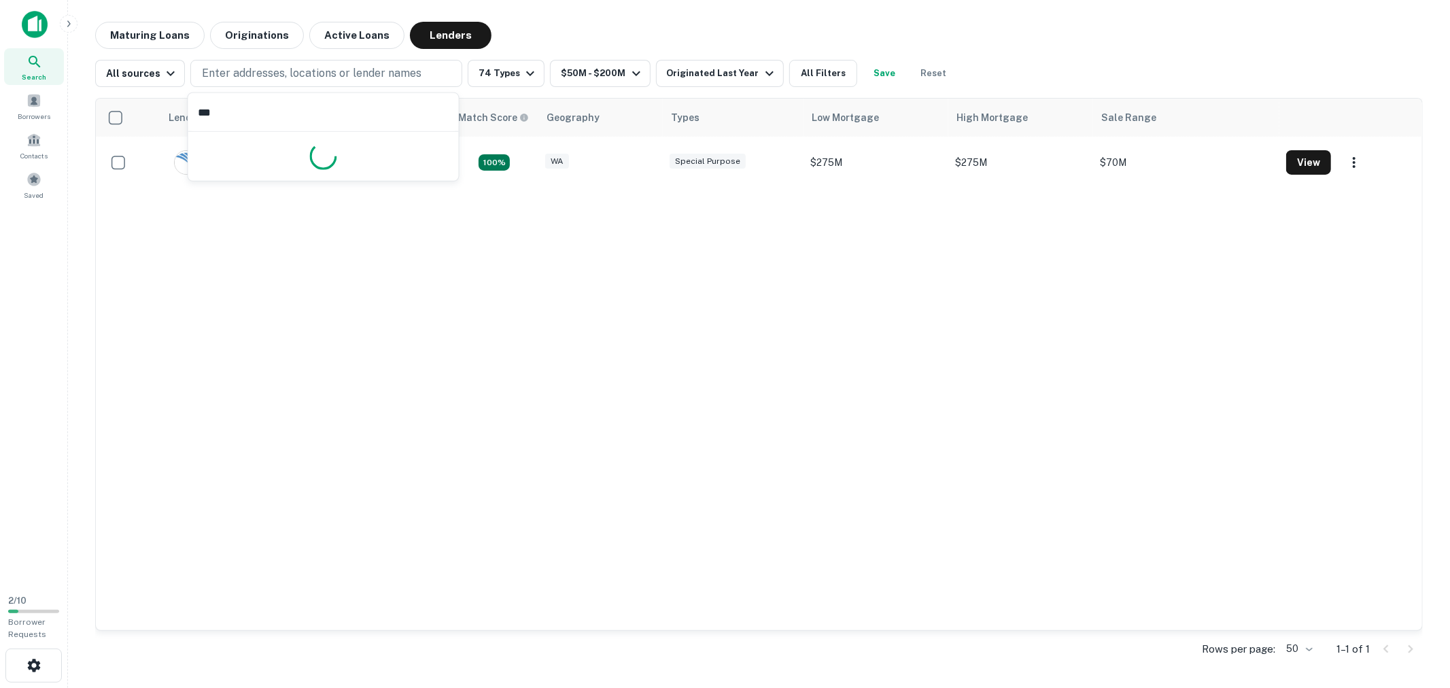
type input "****"
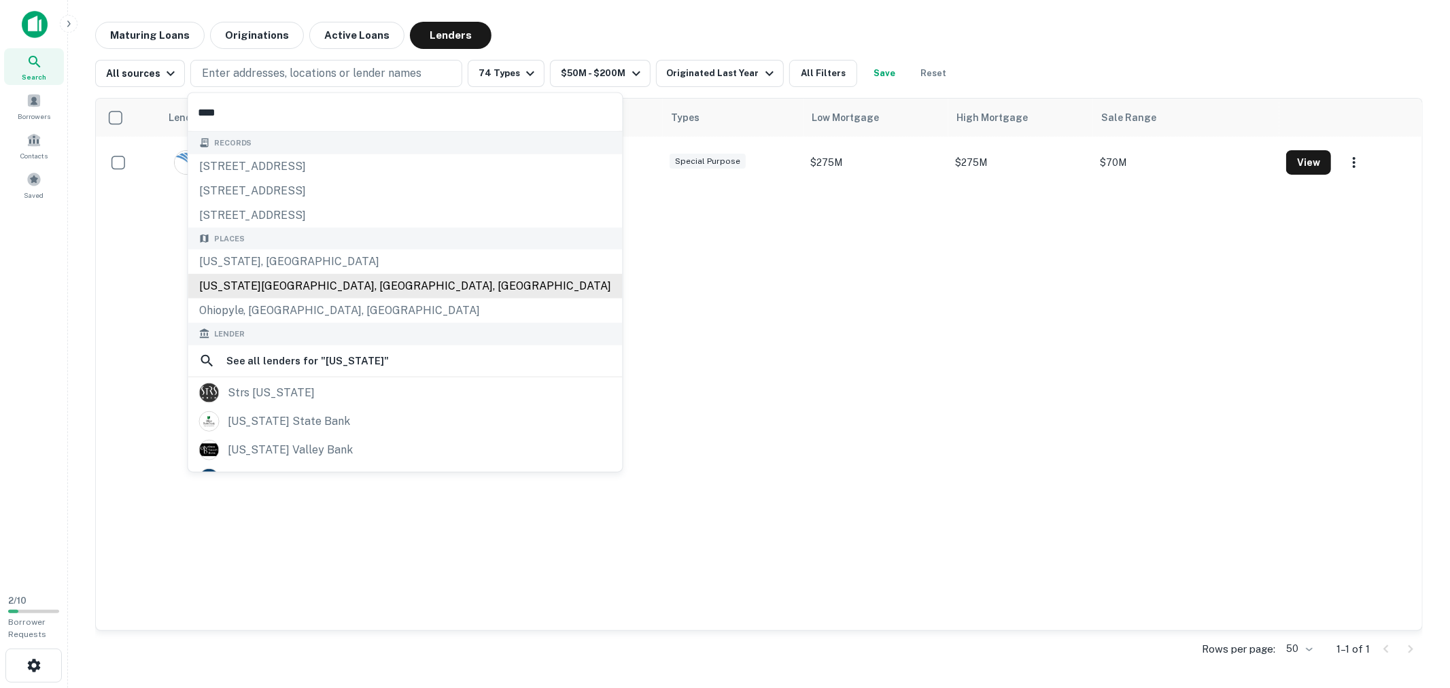
click at [303, 265] on div "Places Ohio, USA Ohio City, OH, USA Ohiopyle, PA, USA" at bounding box center [405, 275] width 434 height 96
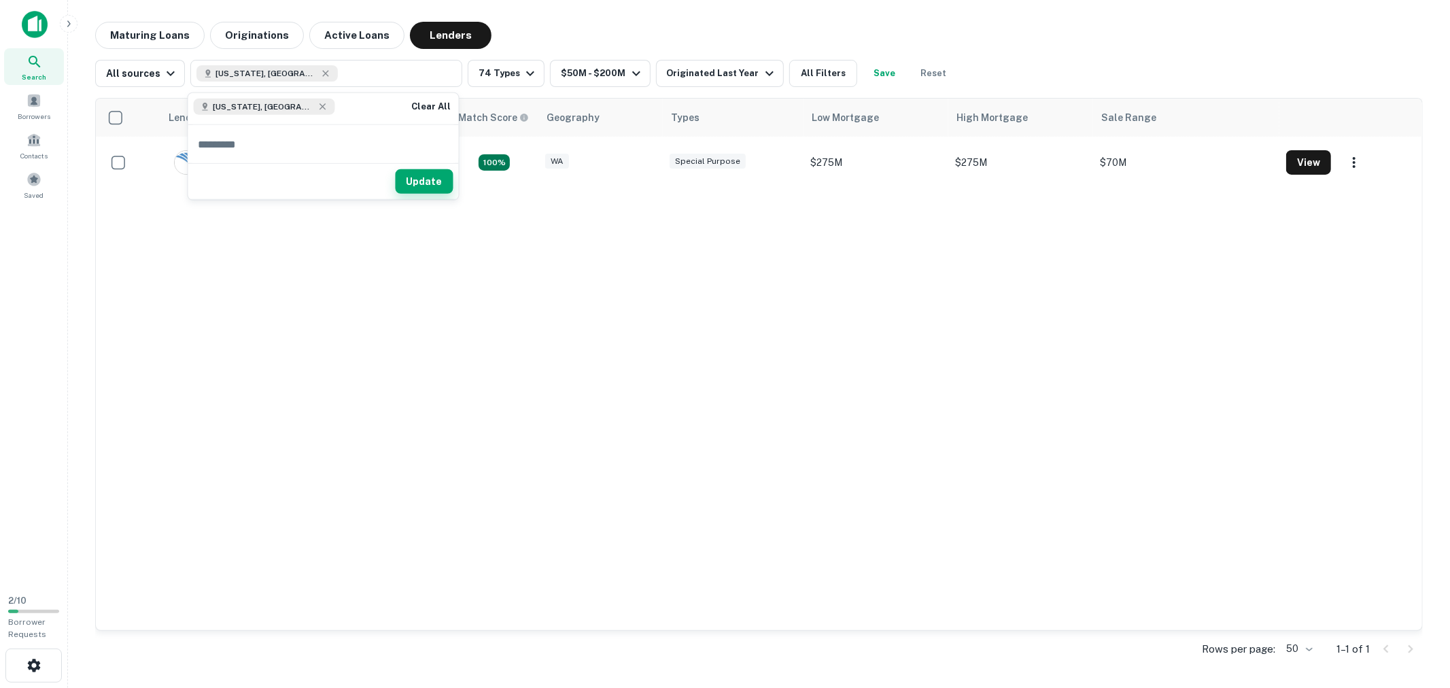
click at [434, 181] on button "Update" at bounding box center [425, 181] width 58 height 24
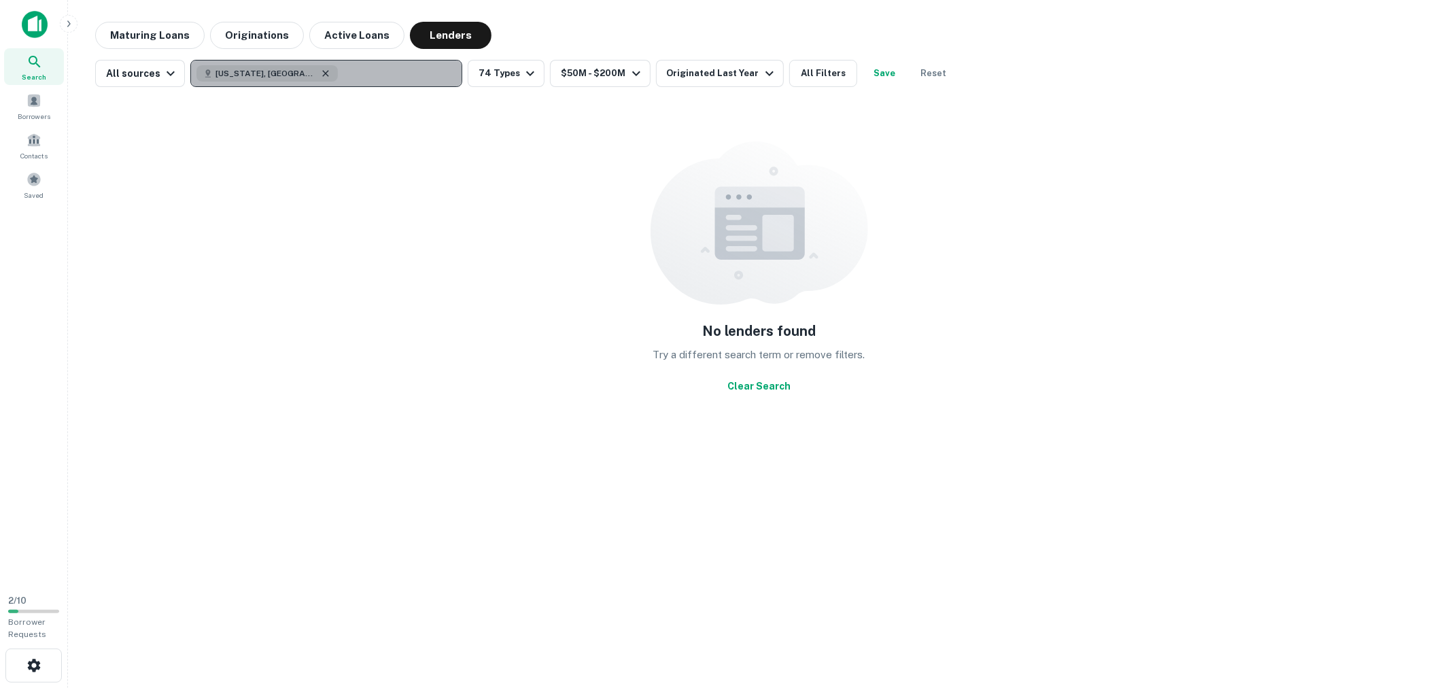
click at [320, 71] on icon "button" at bounding box center [325, 73] width 11 height 11
click at [588, 207] on div "No lenders found Try a different search term or remove filters. Clear Search" at bounding box center [759, 270] width 1328 height 344
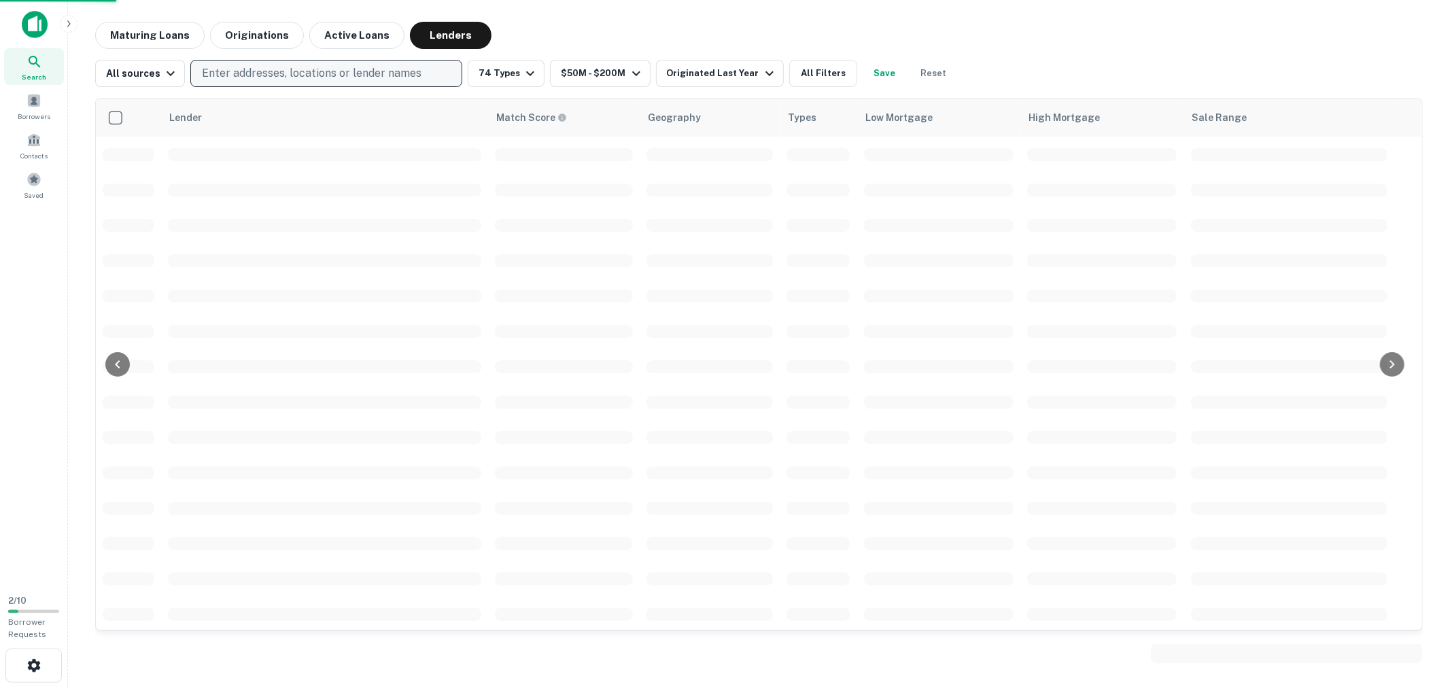
click at [403, 148] on span at bounding box center [324, 154] width 313 height 13
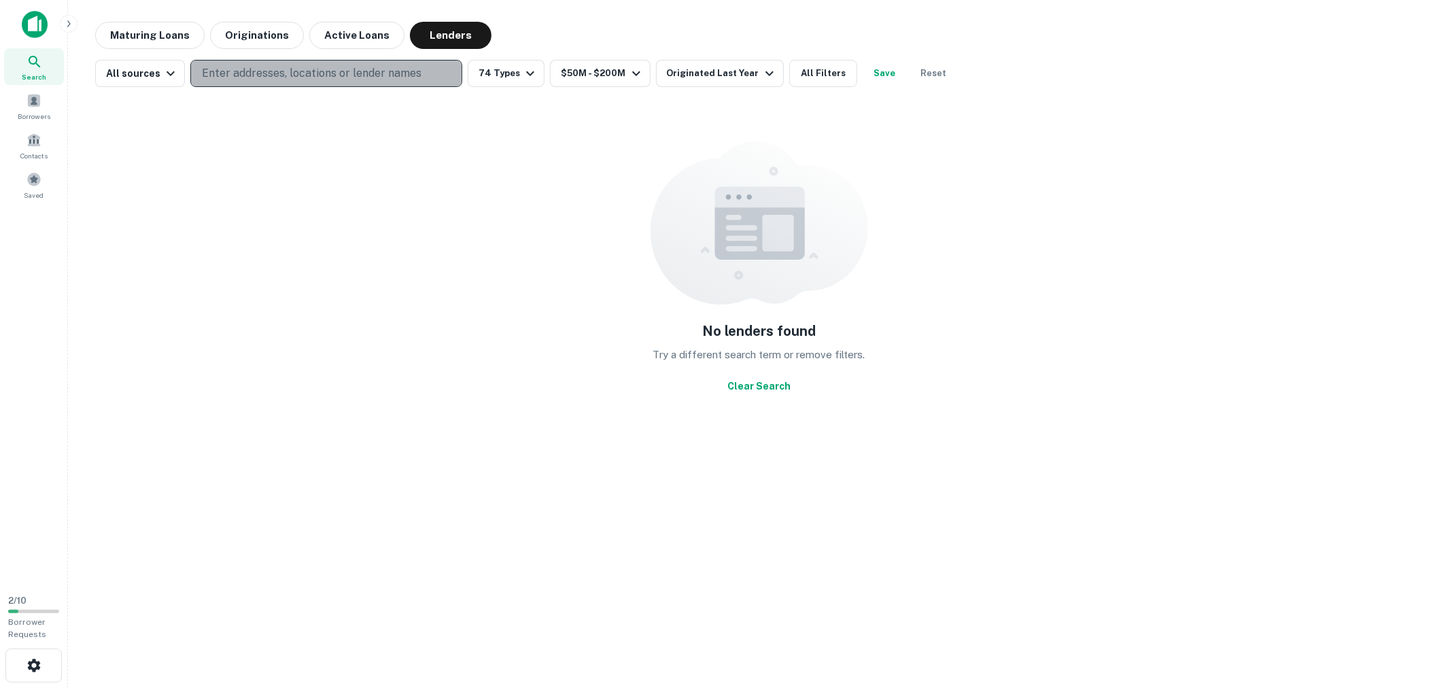
click at [330, 73] on p "Enter addresses, locations or lender names" at bounding box center [312, 73] width 220 height 16
type input "*"
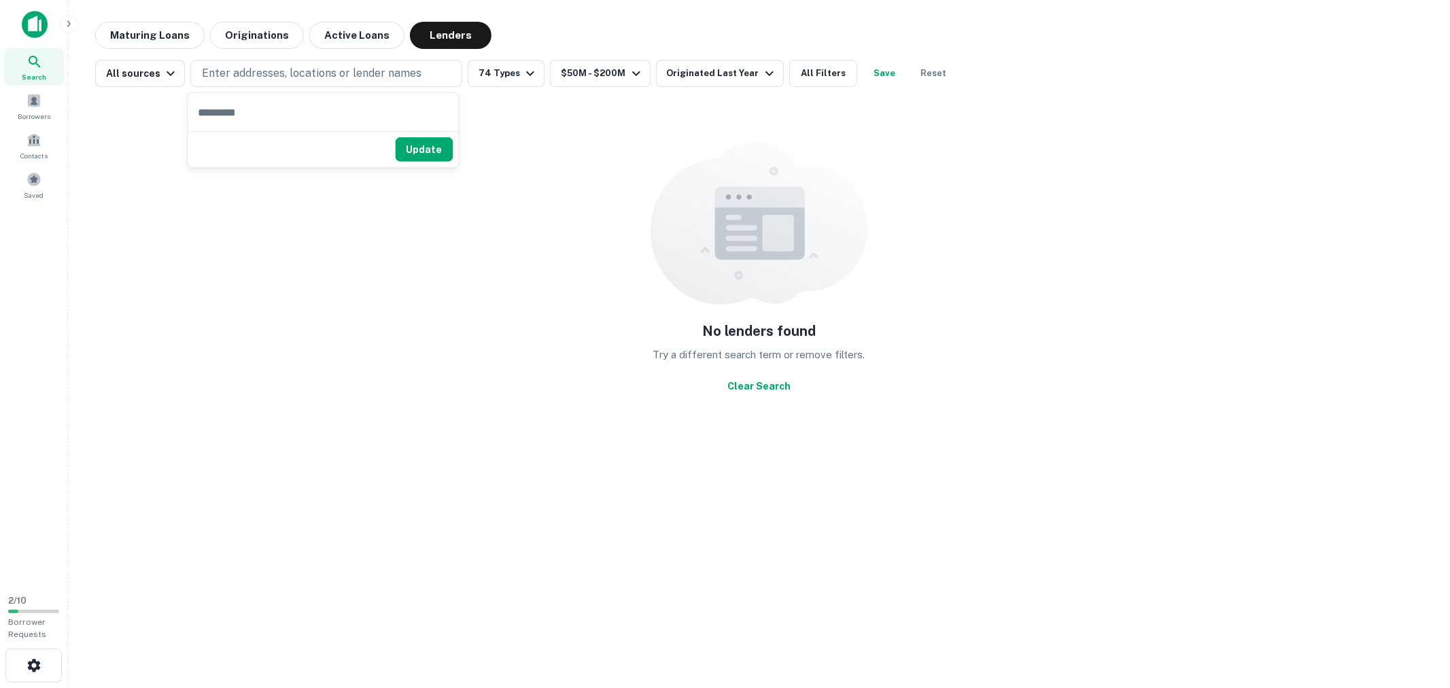
click at [609, 193] on div "No lenders found Try a different search term or remove filters. Clear Search" at bounding box center [759, 270] width 1328 height 344
click at [33, 69] on icon at bounding box center [35, 62] width 16 height 16
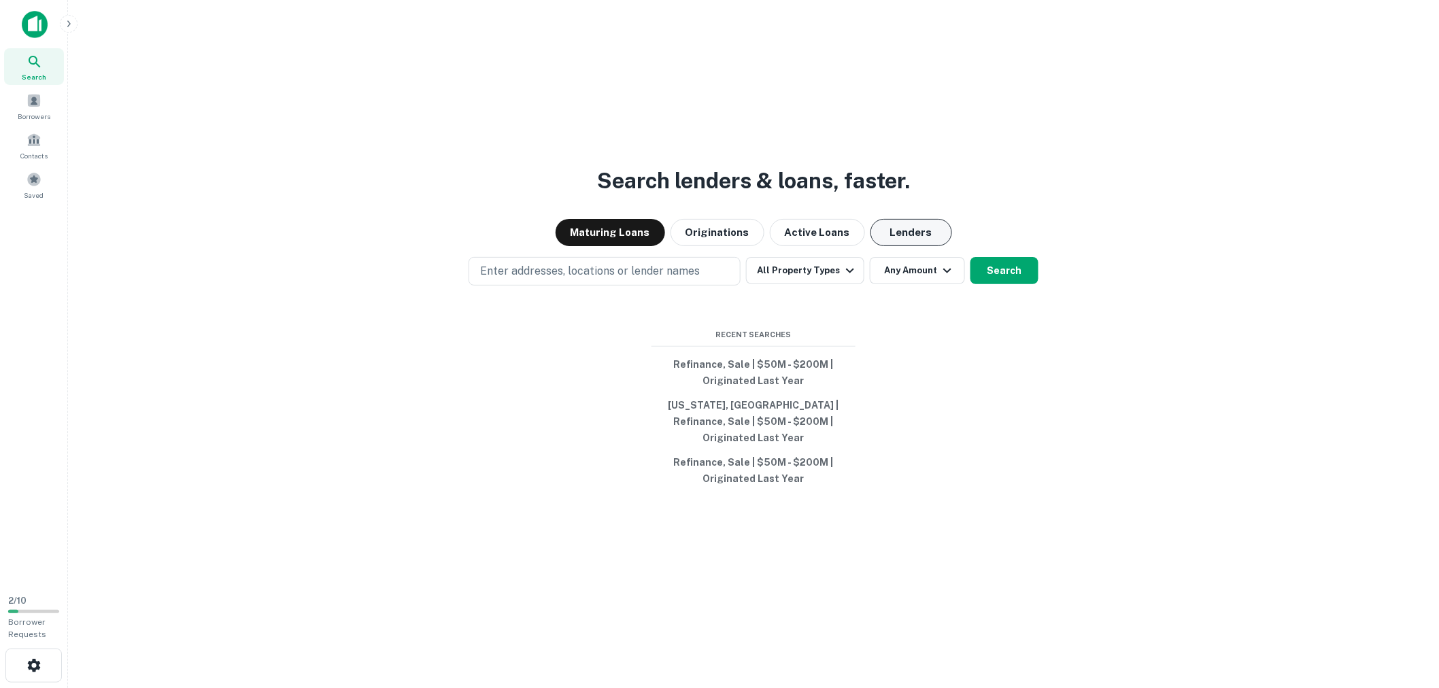
click at [912, 237] on button "Lenders" at bounding box center [911, 232] width 82 height 27
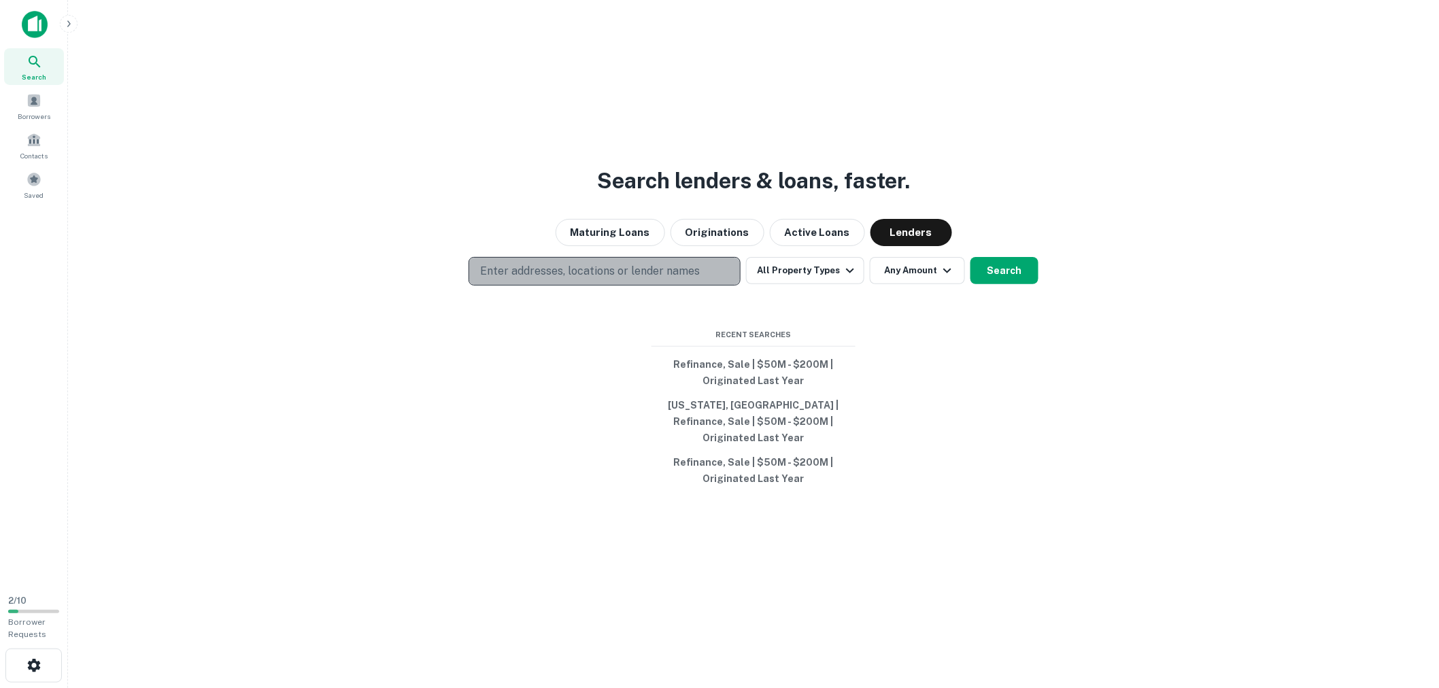
click at [608, 267] on button "Enter addresses, locations or lender names" at bounding box center [604, 271] width 272 height 29
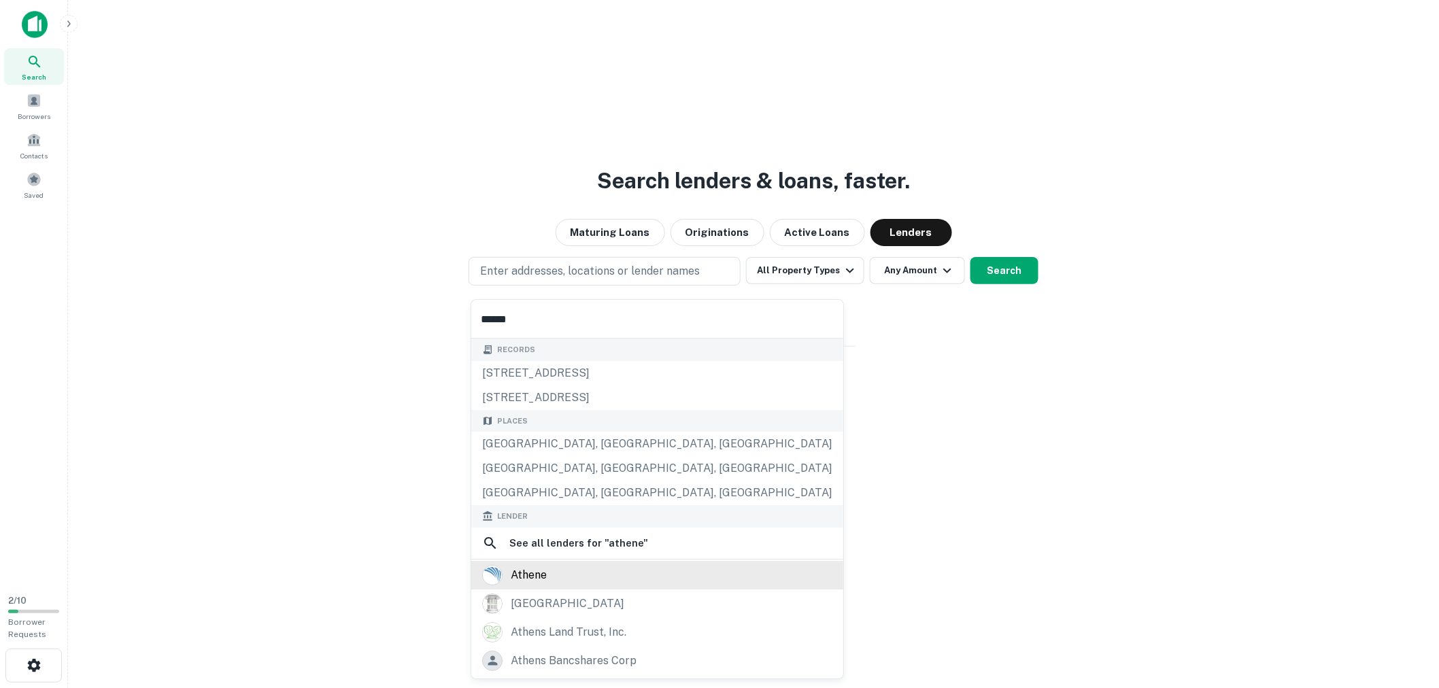
type input "******"
click at [583, 583] on div "athene" at bounding box center [657, 575] width 350 height 20
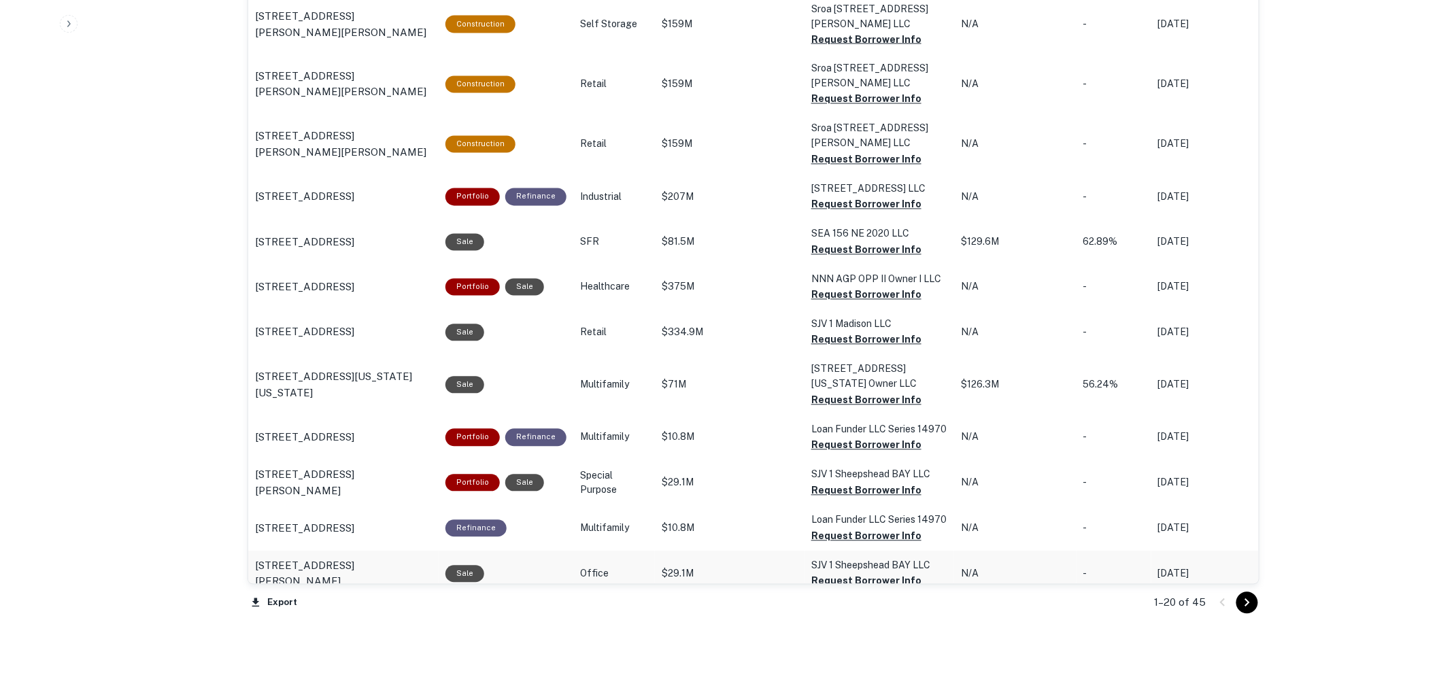
scroll to position [1095, 0]
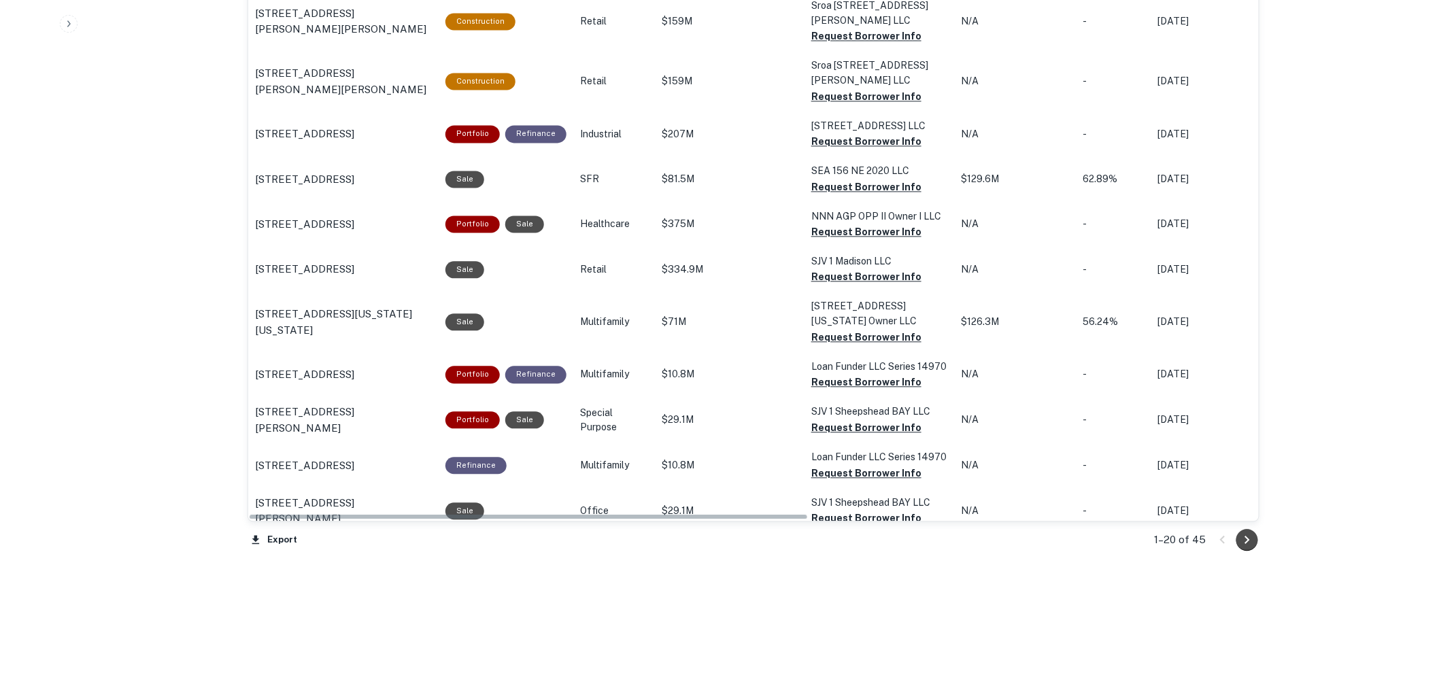
drag, startPoint x: 1251, startPoint y: 539, endPoint x: 1244, endPoint y: 538, distance: 6.8
click at [1251, 540] on icon "Go to next page" at bounding box center [1247, 540] width 16 height 16
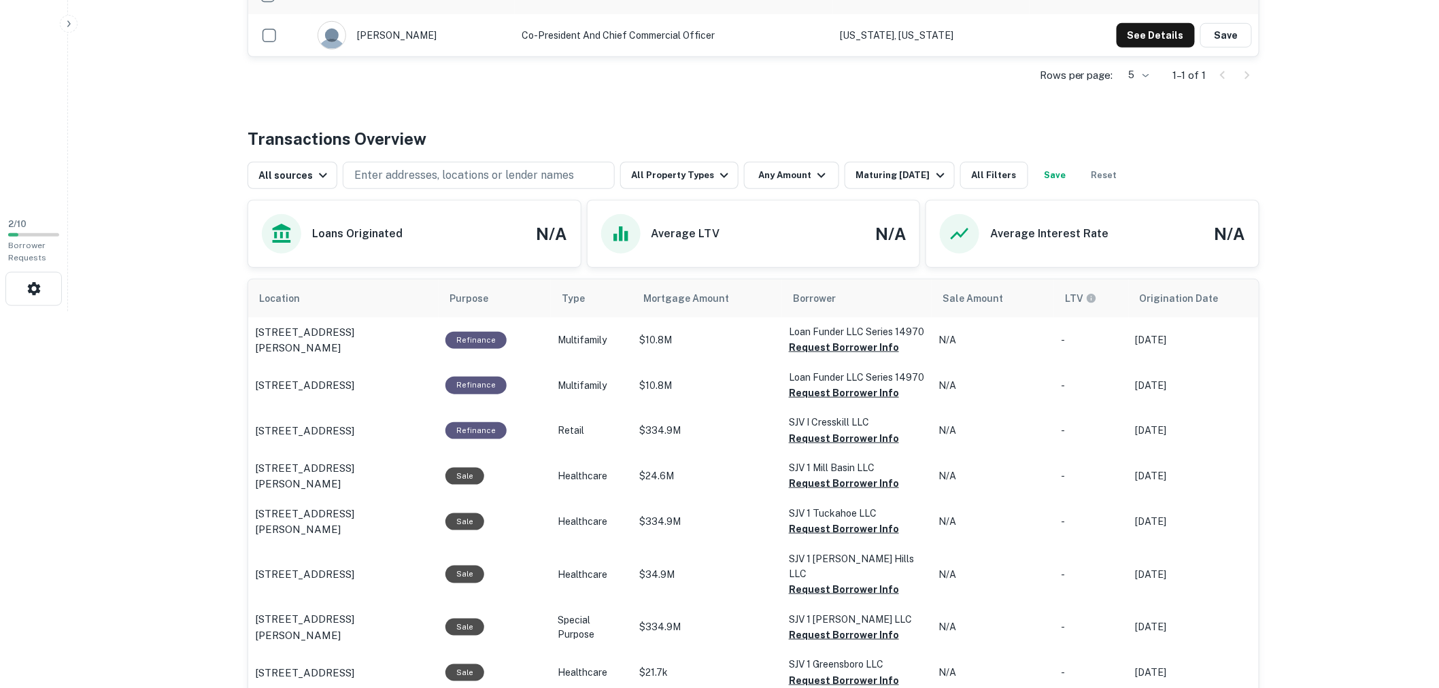
scroll to position [20, 0]
